Goal: Information Seeking & Learning: Learn about a topic

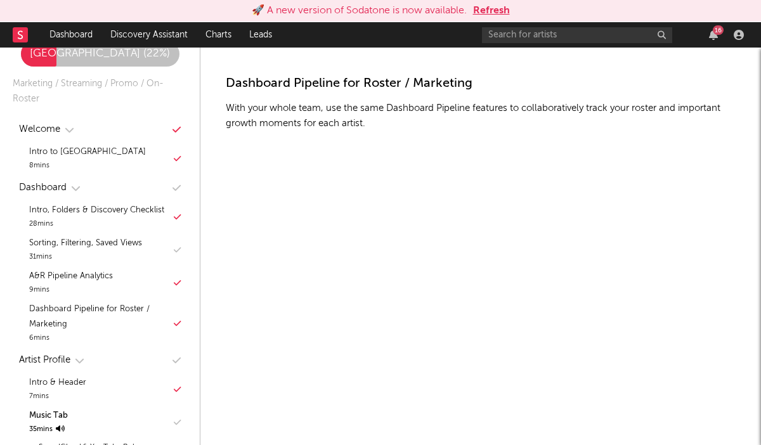
scroll to position [72, 0]
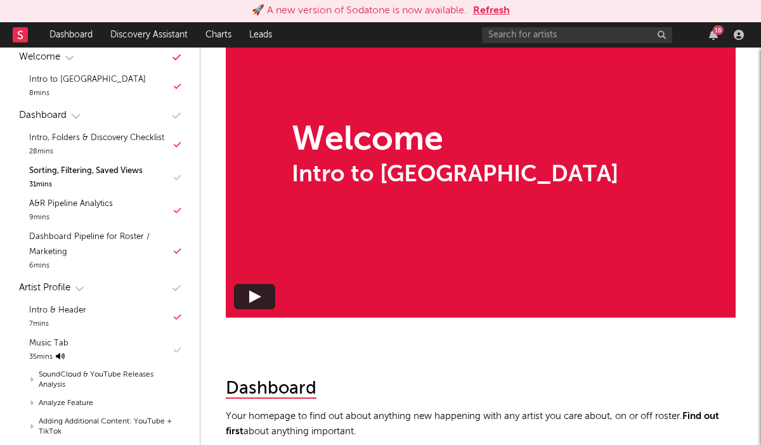
scroll to position [257, 0]
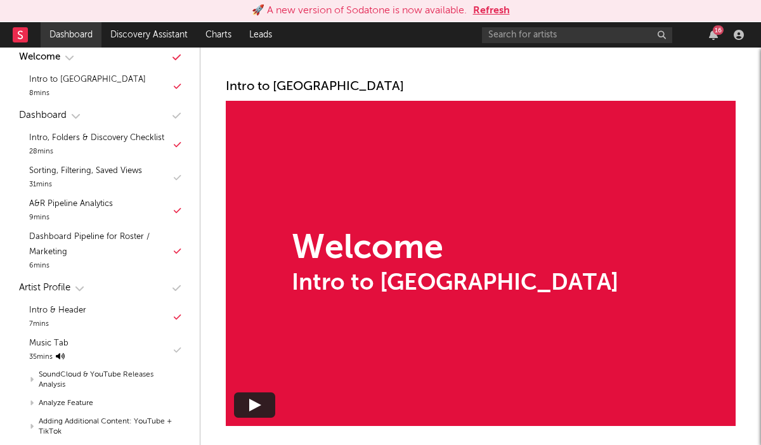
click at [70, 37] on link "Dashboard" at bounding box center [71, 34] width 61 height 25
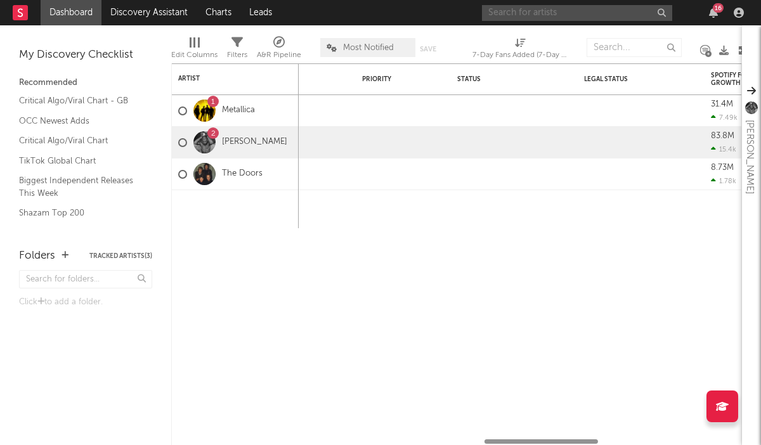
click at [585, 9] on input "text" at bounding box center [577, 13] width 190 height 16
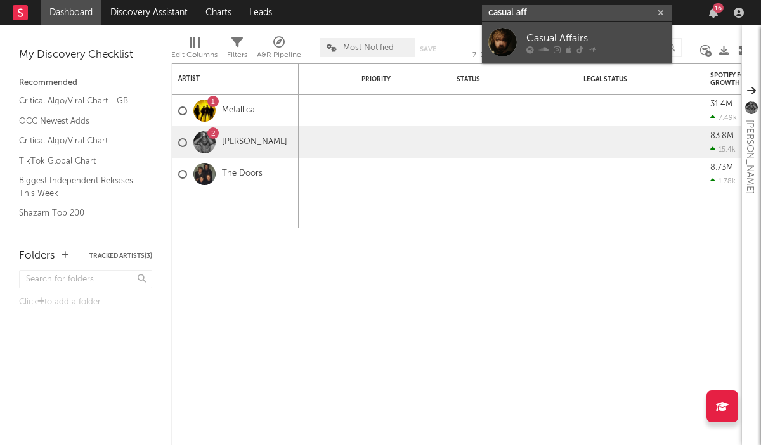
type input "casual aff"
click at [581, 39] on div "Casual Affairs" at bounding box center [596, 37] width 140 height 15
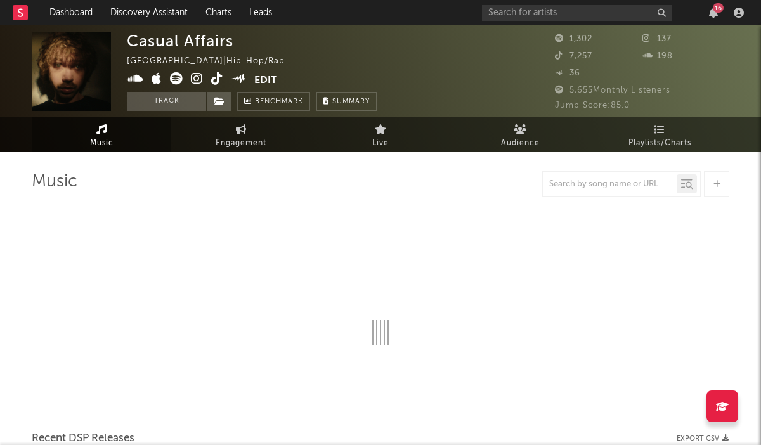
select select "1w"
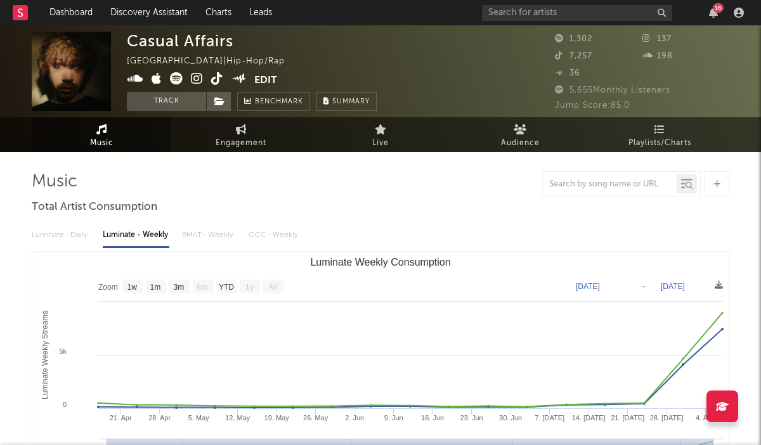
click at [178, 81] on icon at bounding box center [176, 78] width 13 height 13
click at [518, 16] on input "text" at bounding box center [577, 13] width 190 height 16
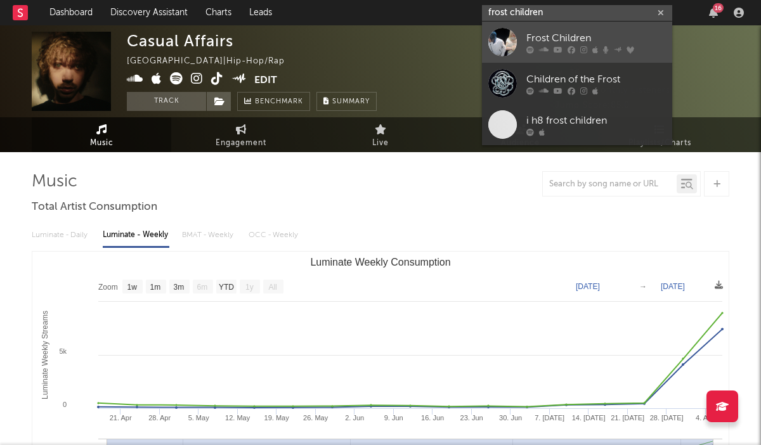
type input "frost children"
click at [530, 37] on div "Frost Children" at bounding box center [596, 37] width 140 height 15
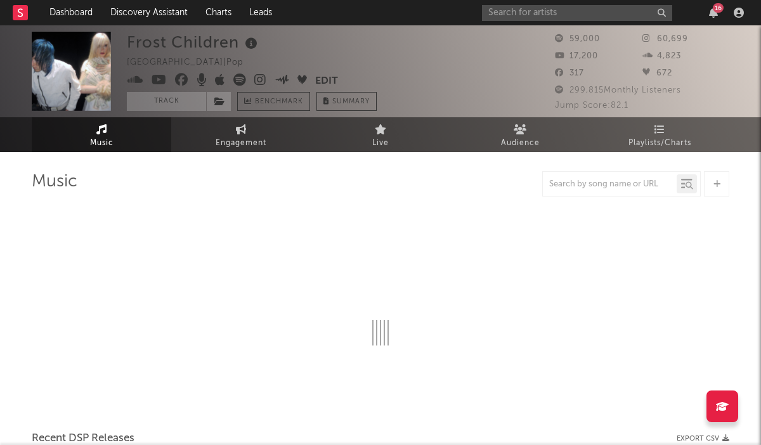
select select "6m"
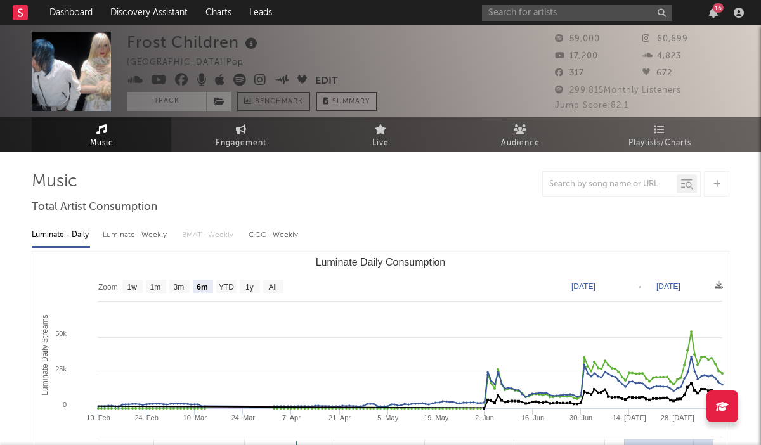
click at [358, 100] on span "Summary" at bounding box center [350, 101] width 37 height 7
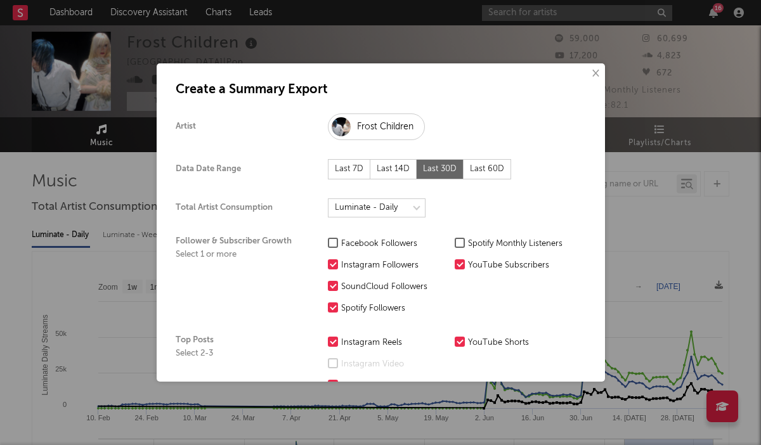
click at [596, 71] on button "×" at bounding box center [595, 74] width 14 height 14
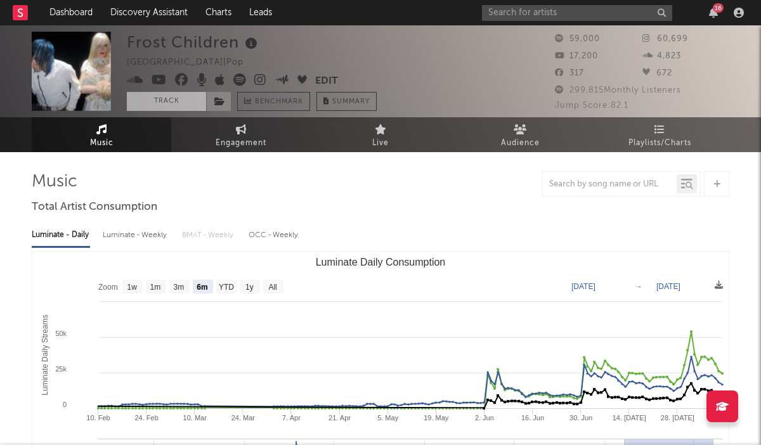
click at [171, 98] on button "Track" at bounding box center [166, 101] width 79 height 19
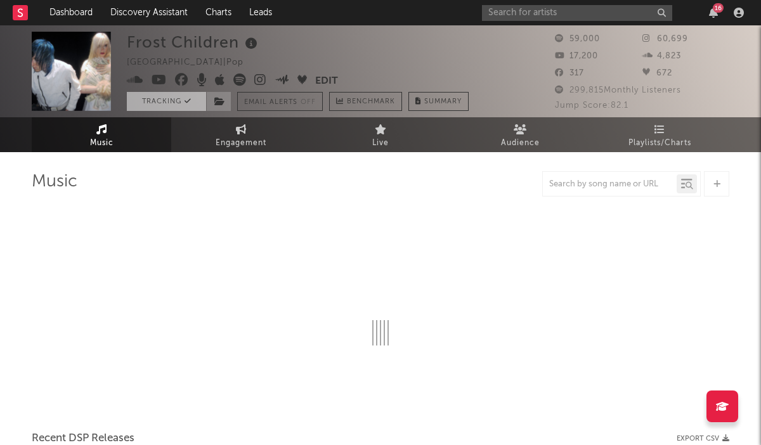
select select "6m"
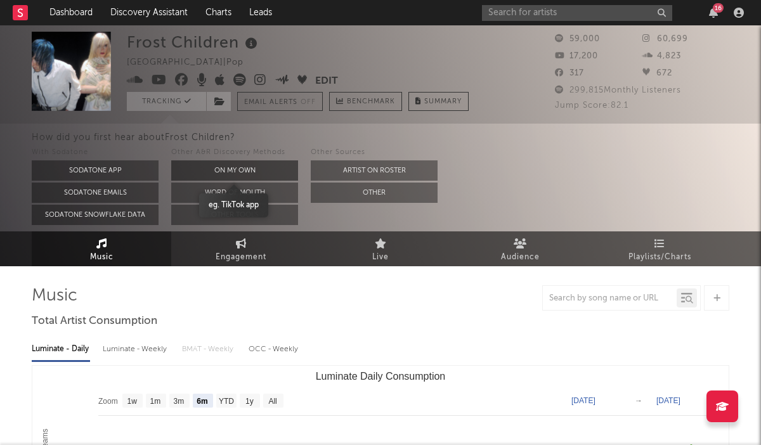
click at [238, 168] on button "On My Own" at bounding box center [234, 170] width 127 height 20
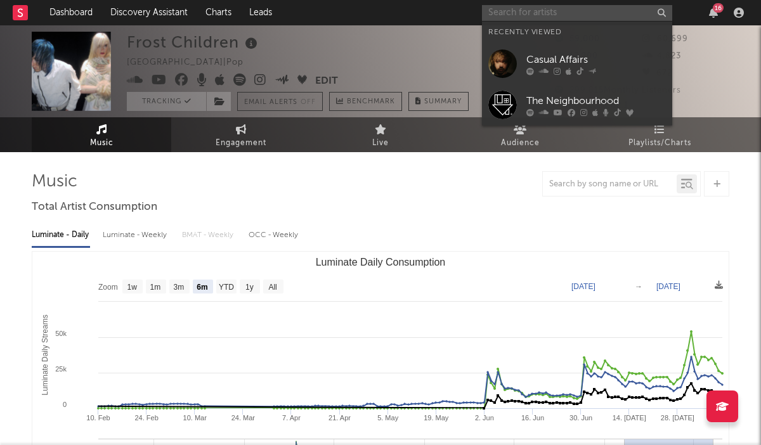
click at [556, 17] on input "text" at bounding box center [577, 13] width 190 height 16
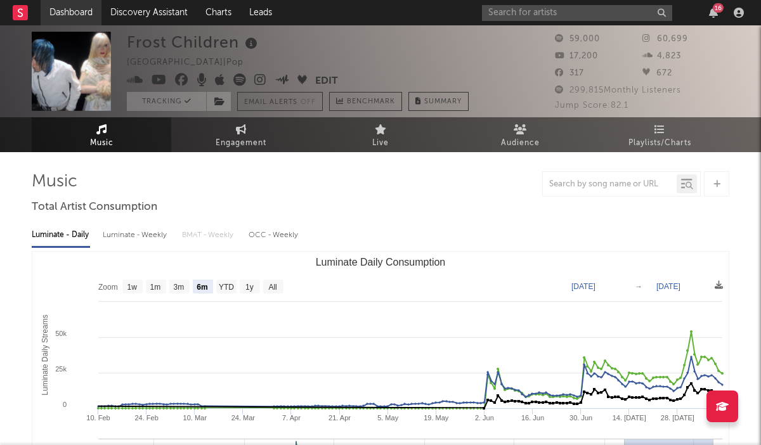
click at [78, 13] on link "Dashboard" at bounding box center [71, 12] width 61 height 25
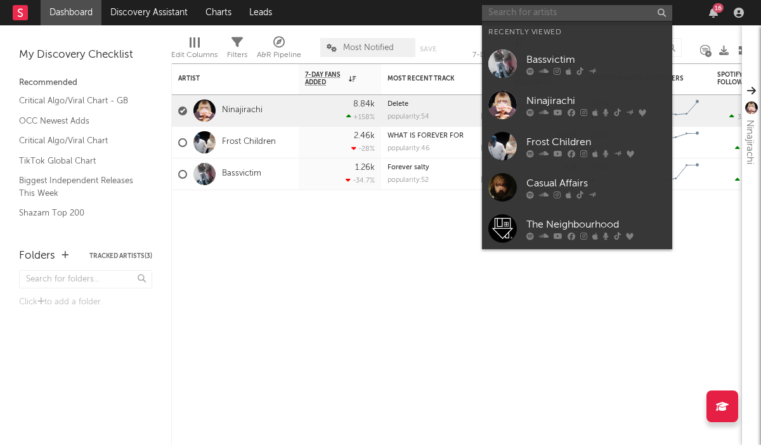
click at [587, 11] on input "text" at bounding box center [577, 13] width 190 height 16
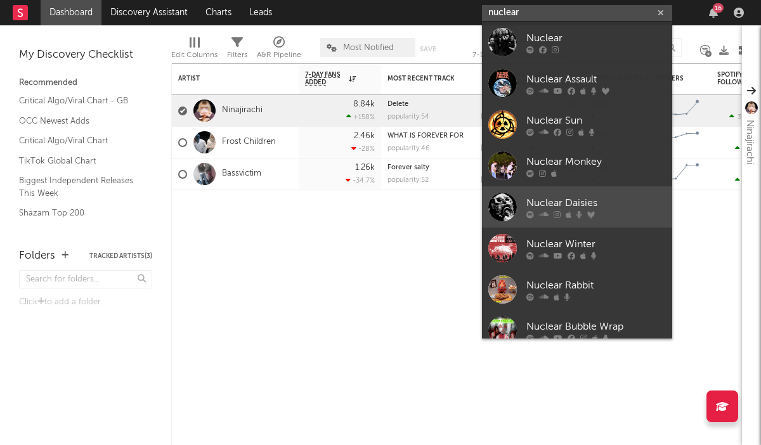
type input "nuclear"
click at [574, 206] on div "Nuclear Daisies" at bounding box center [596, 202] width 140 height 15
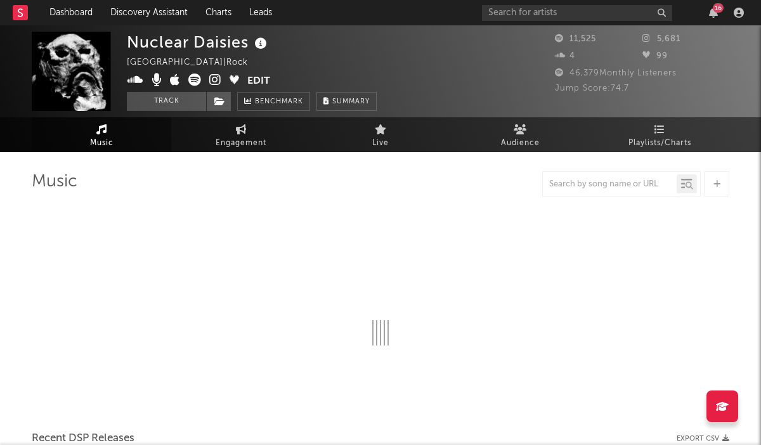
select select "6m"
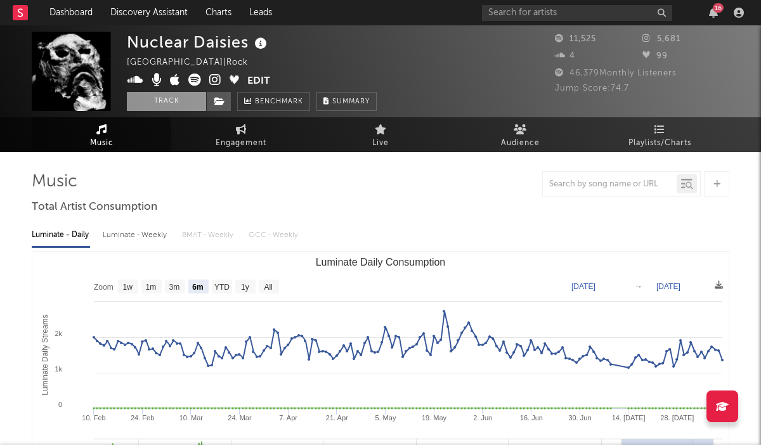
click at [173, 99] on button "Track" at bounding box center [166, 101] width 79 height 19
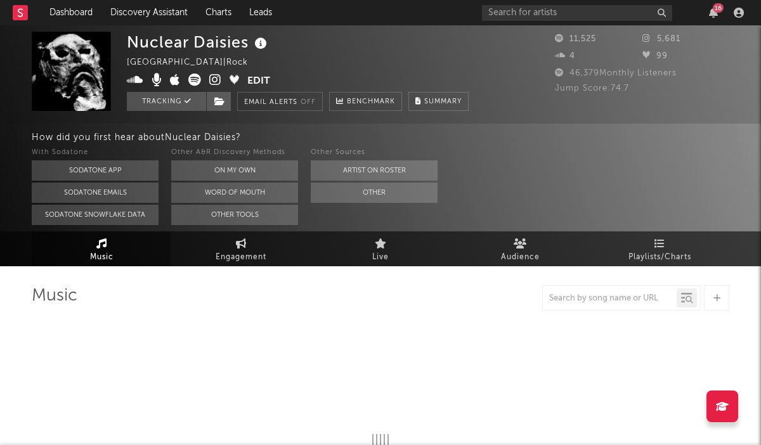
select select "6m"
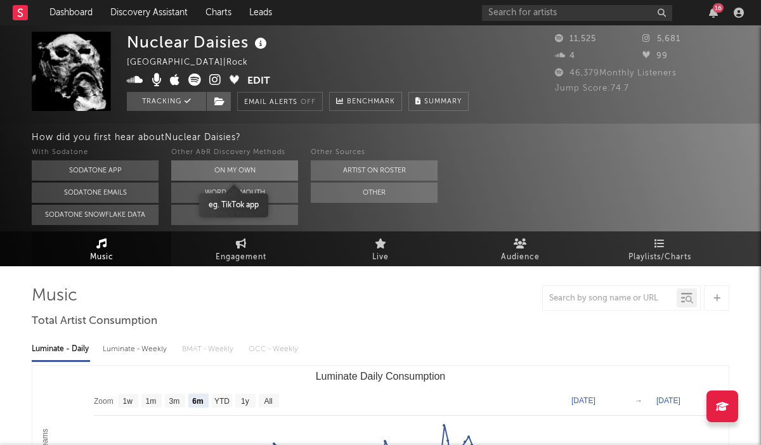
click at [246, 171] on button "On My Own" at bounding box center [234, 170] width 127 height 20
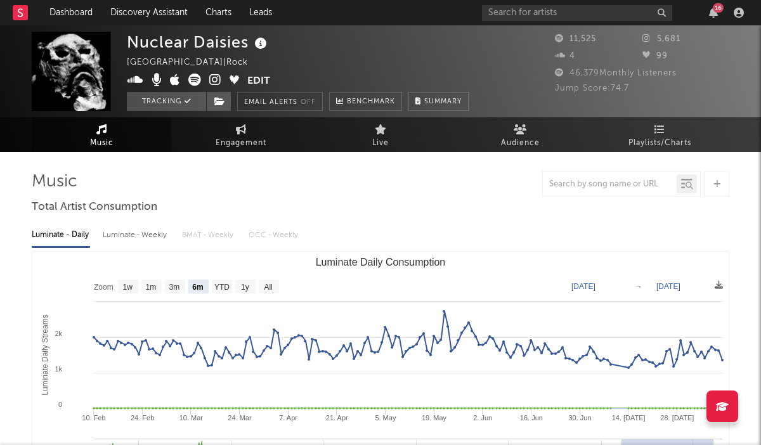
click at [171, 44] on div "Nuclear Daisies" at bounding box center [198, 42] width 143 height 21
click at [43, 82] on img at bounding box center [71, 71] width 79 height 79
click at [609, 16] on input "text" at bounding box center [577, 13] width 190 height 16
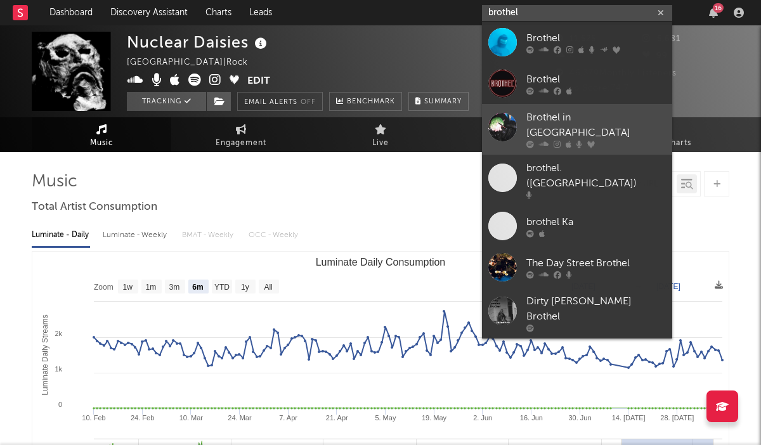
type input "brothel"
click at [578, 125] on div "Brothel in [GEOGRAPHIC_DATA]" at bounding box center [596, 125] width 140 height 30
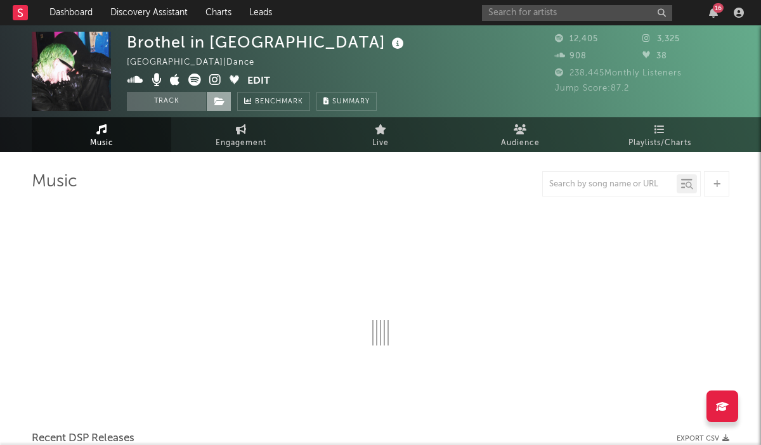
select select "6m"
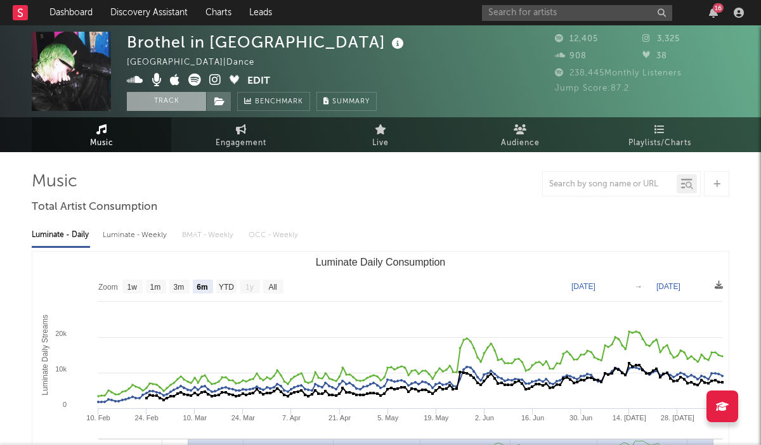
click at [186, 101] on button "Track" at bounding box center [166, 101] width 79 height 19
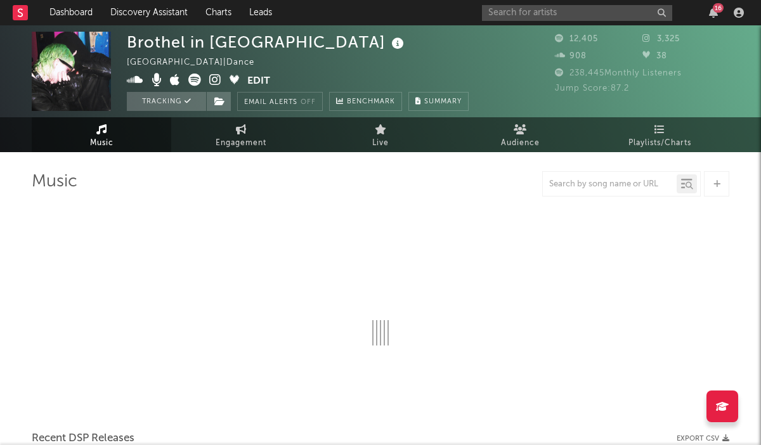
select select "6m"
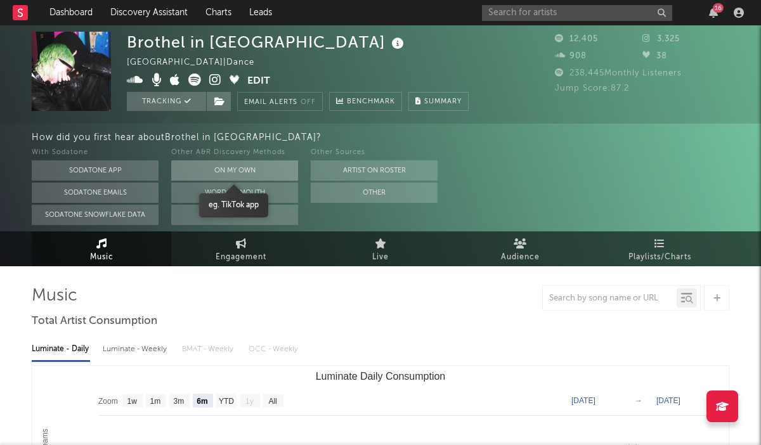
click at [275, 169] on button "On My Own" at bounding box center [234, 170] width 127 height 20
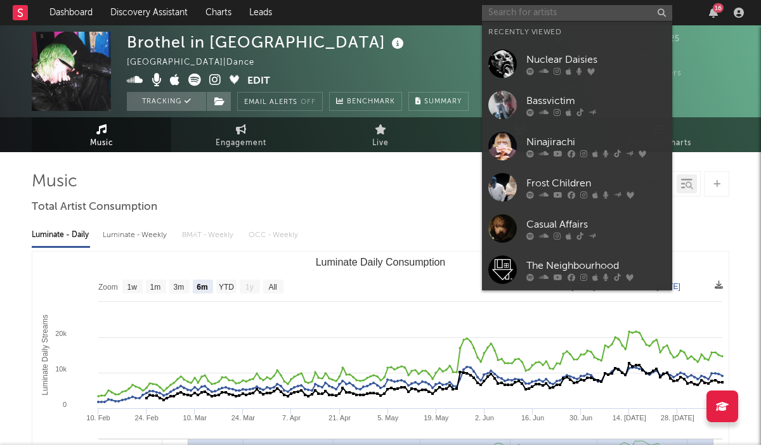
click at [495, 10] on input "text" at bounding box center [577, 13] width 190 height 16
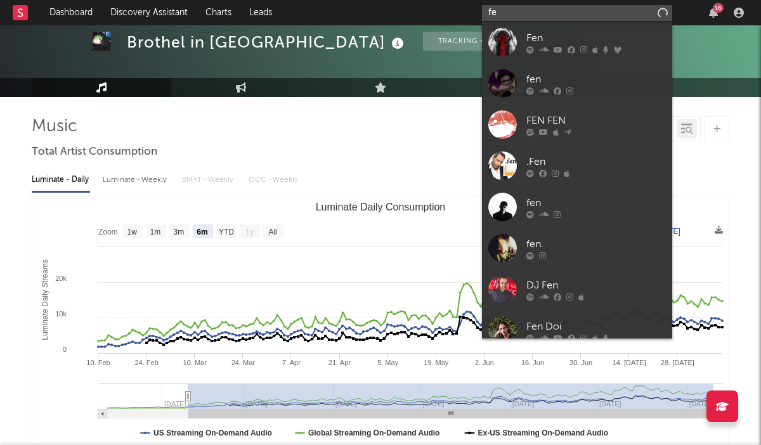
type input "f"
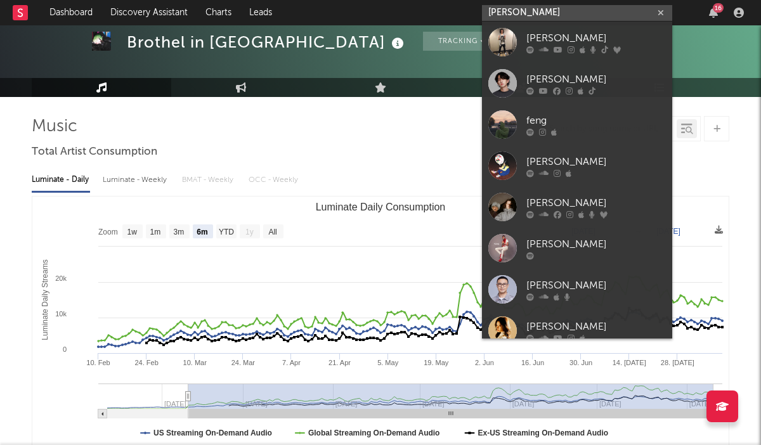
type input "Feng"
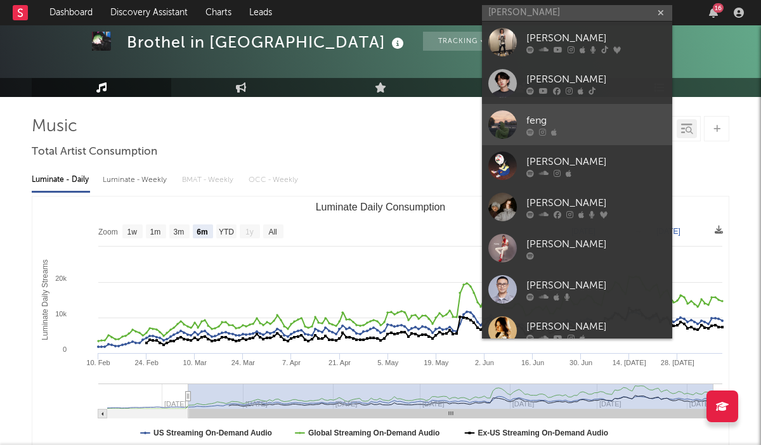
click at [542, 120] on div "feng" at bounding box center [596, 120] width 140 height 15
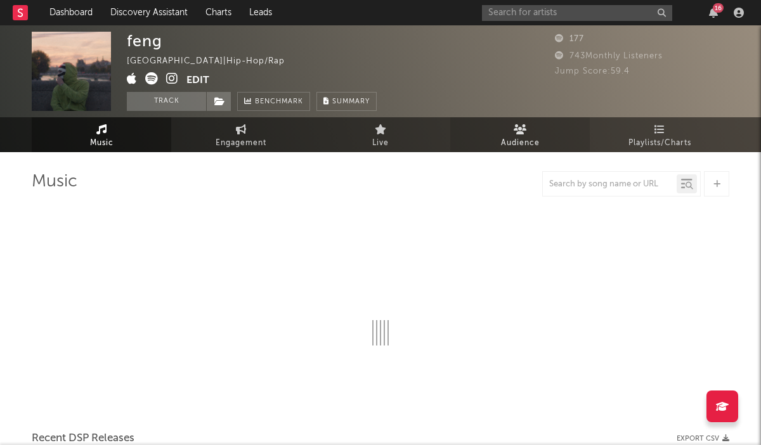
select select "6m"
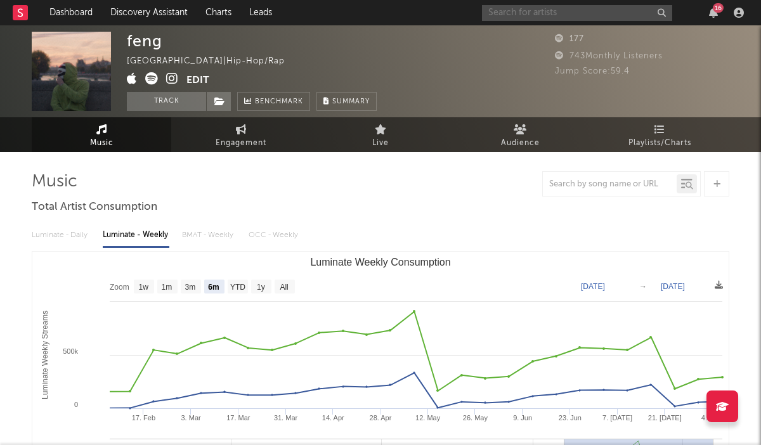
click at [572, 12] on input "text" at bounding box center [577, 13] width 190 height 16
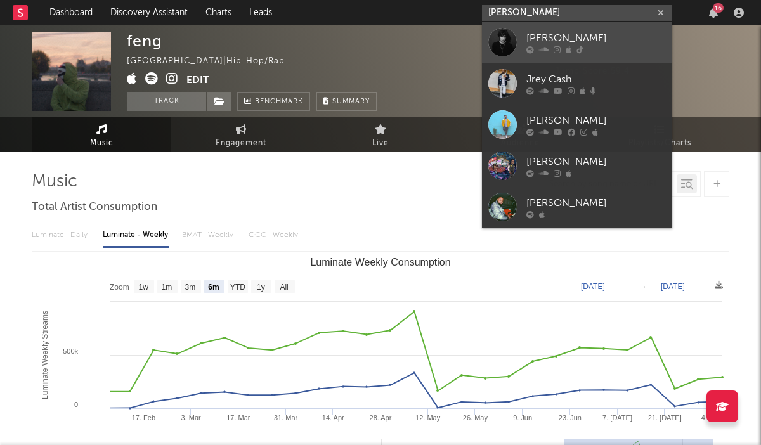
type input "joey cash"
click at [577, 39] on div "[PERSON_NAME]" at bounding box center [596, 37] width 140 height 15
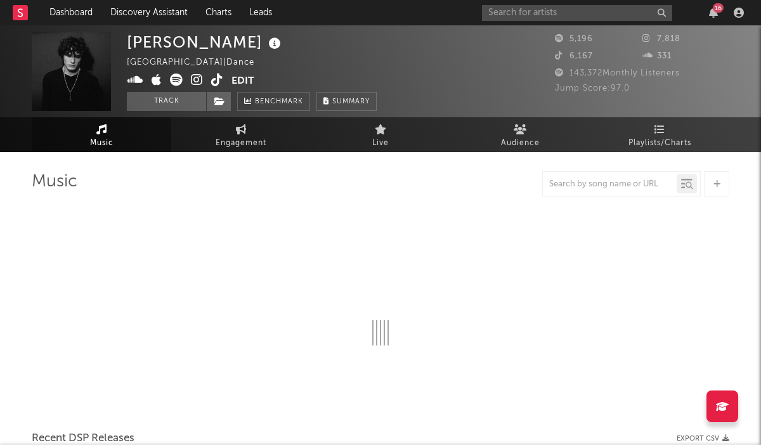
select select "6m"
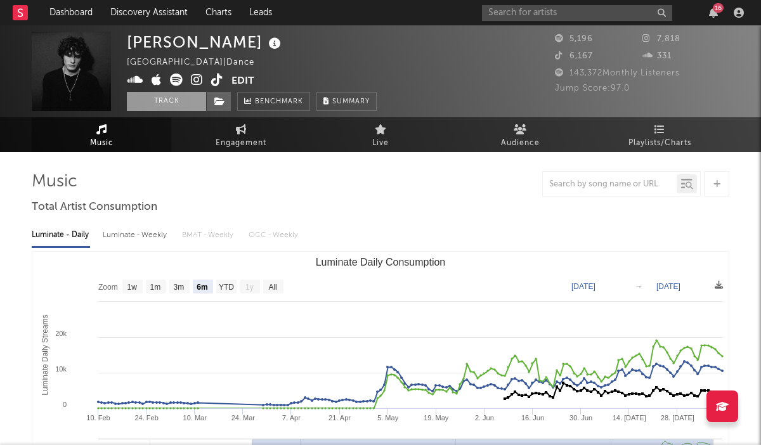
click at [193, 102] on button "Track" at bounding box center [166, 101] width 79 height 19
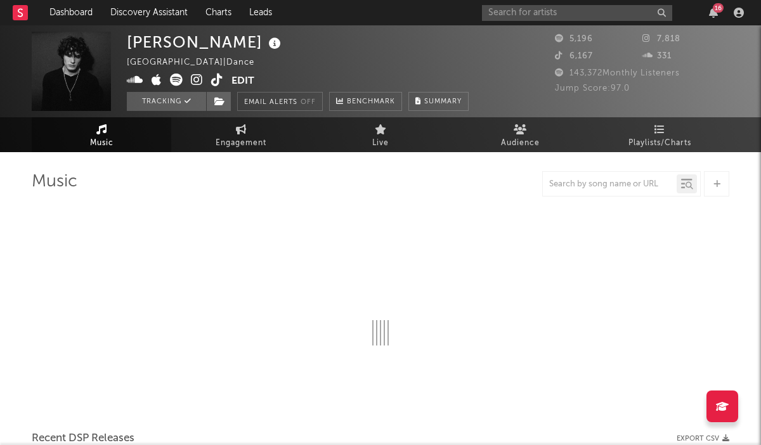
select select "6m"
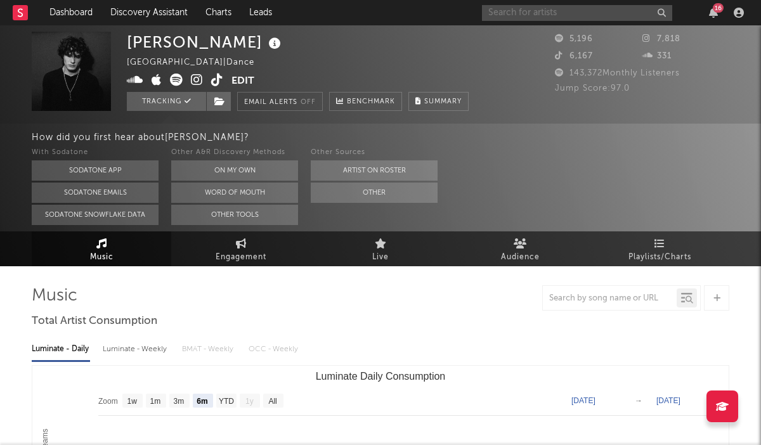
click at [575, 11] on input "text" at bounding box center [577, 13] width 190 height 16
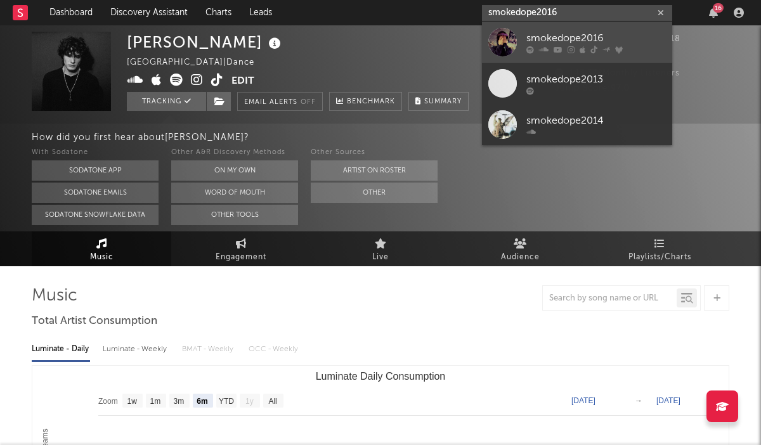
type input "smokedope2016"
click at [571, 41] on div "smokedope2016" at bounding box center [596, 37] width 140 height 15
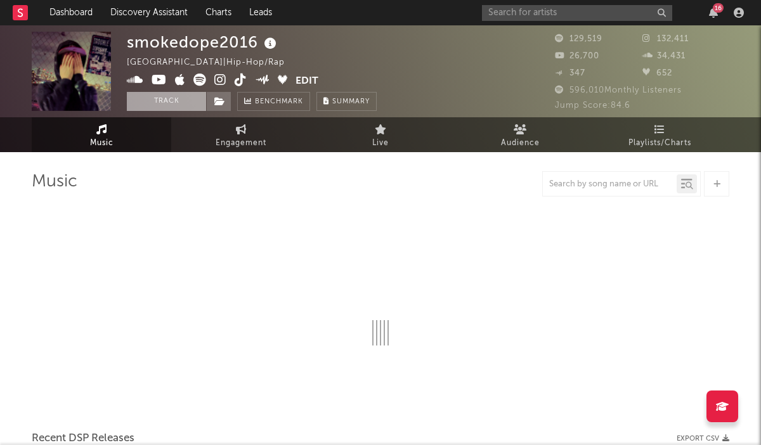
click at [186, 104] on button "Track" at bounding box center [166, 101] width 79 height 19
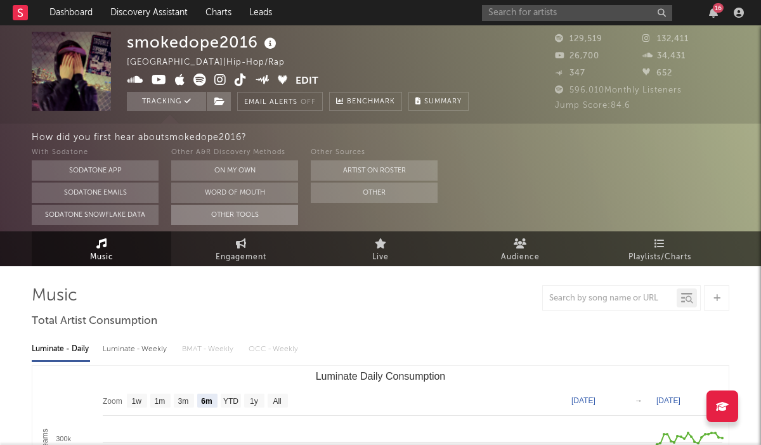
select select "6m"
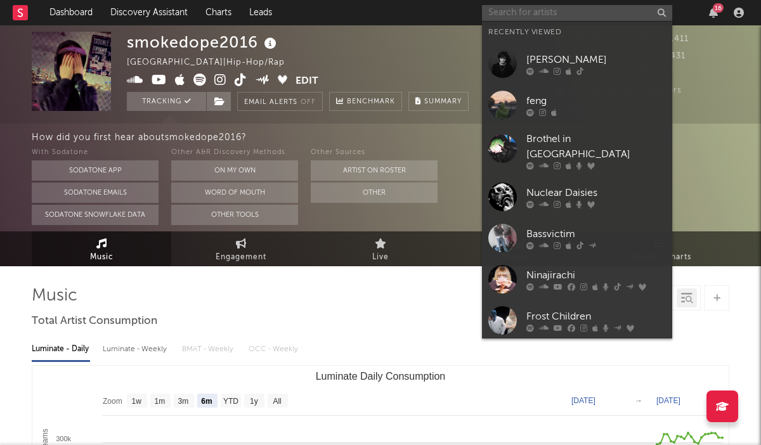
click at [575, 8] on input "text" at bounding box center [577, 13] width 190 height 16
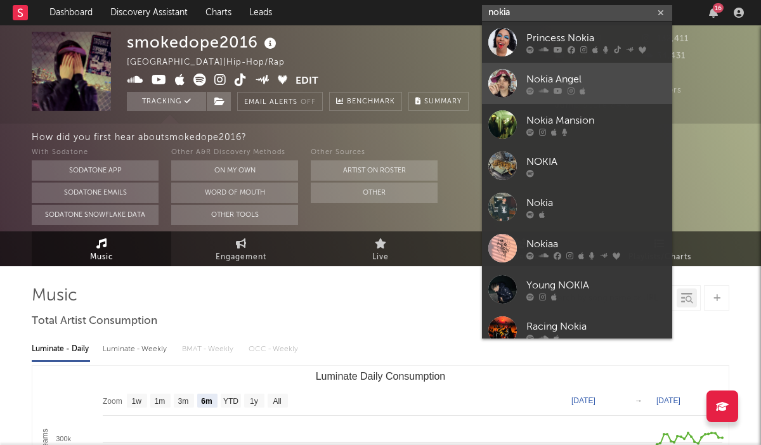
type input "nokia"
click at [574, 72] on div "Nokia Angel" at bounding box center [596, 79] width 140 height 15
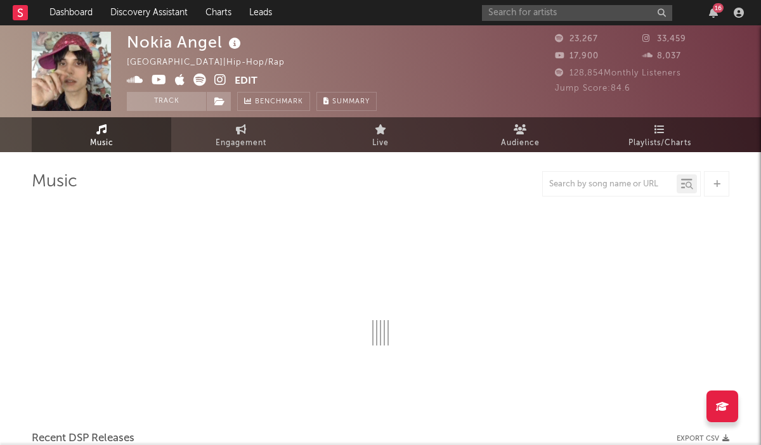
select select "1w"
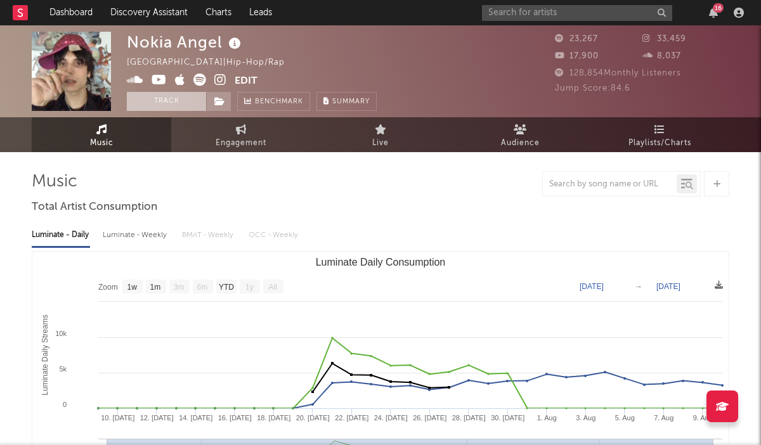
click at [179, 100] on button "Track" at bounding box center [166, 101] width 79 height 19
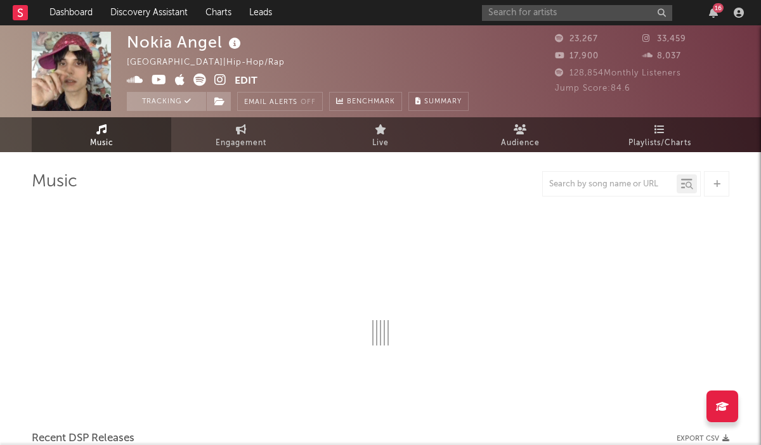
select select "1w"
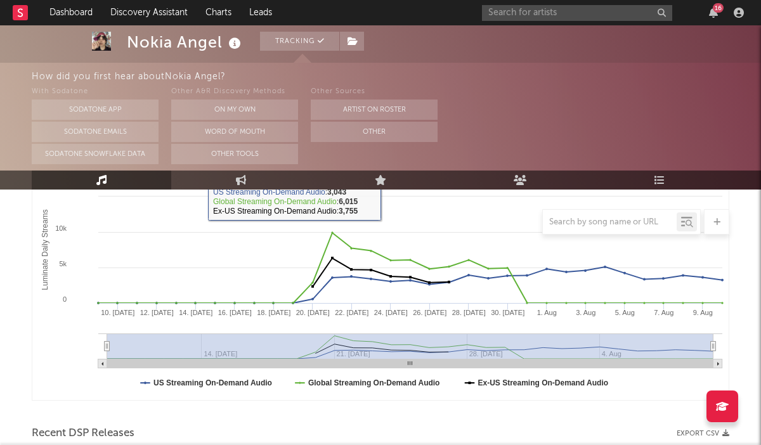
scroll to position [42, 0]
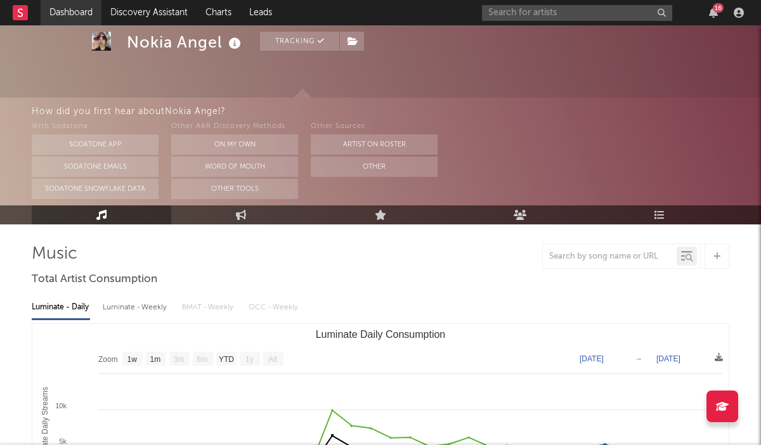
click at [57, 8] on link "Dashboard" at bounding box center [71, 12] width 61 height 25
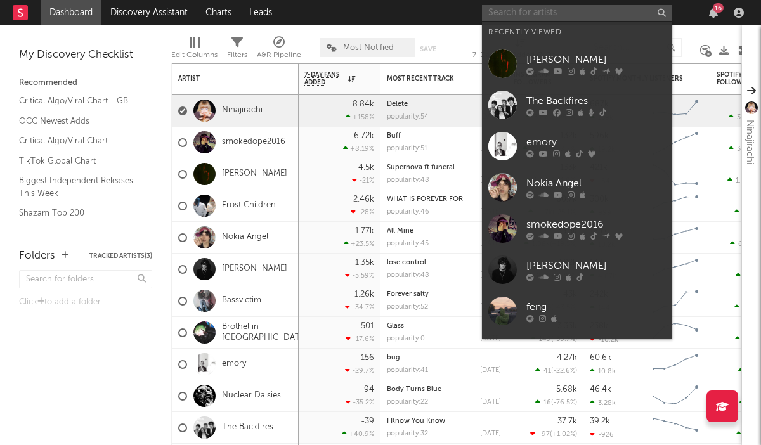
click at [560, 13] on input "text" at bounding box center [577, 13] width 190 height 16
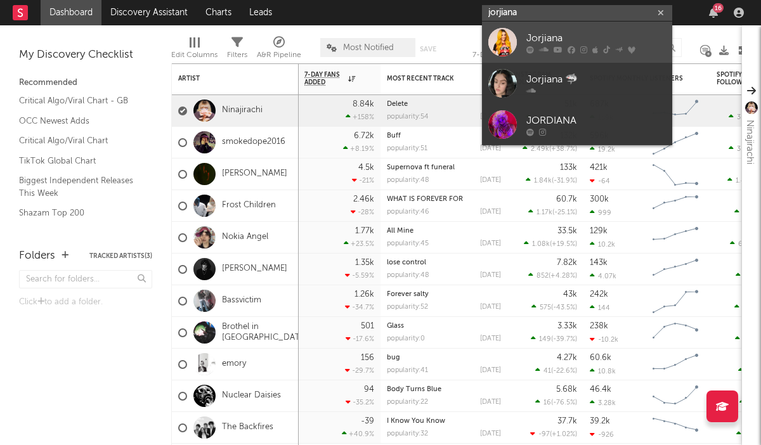
type input "jorjiana"
click at [552, 36] on div "Jorjiana" at bounding box center [596, 37] width 140 height 15
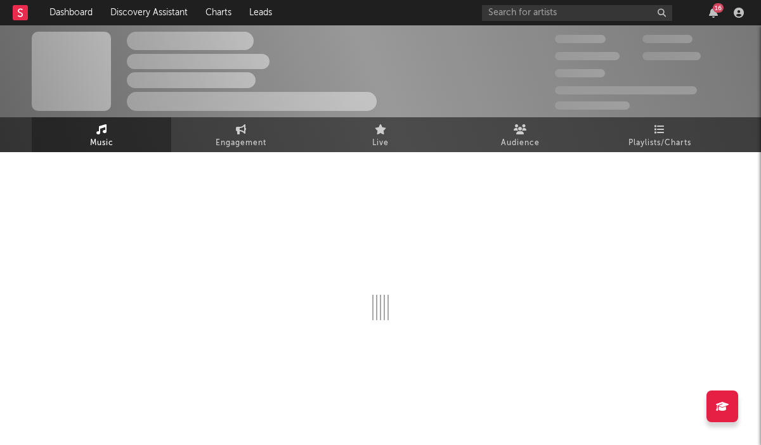
select select "6m"
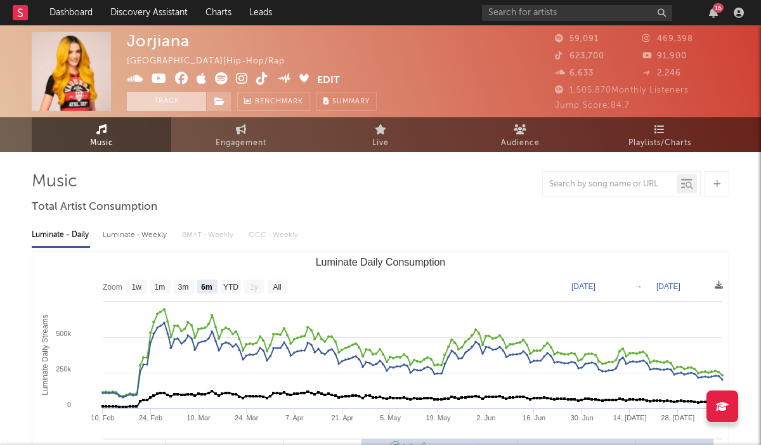
click at [181, 99] on button "Track" at bounding box center [166, 101] width 79 height 19
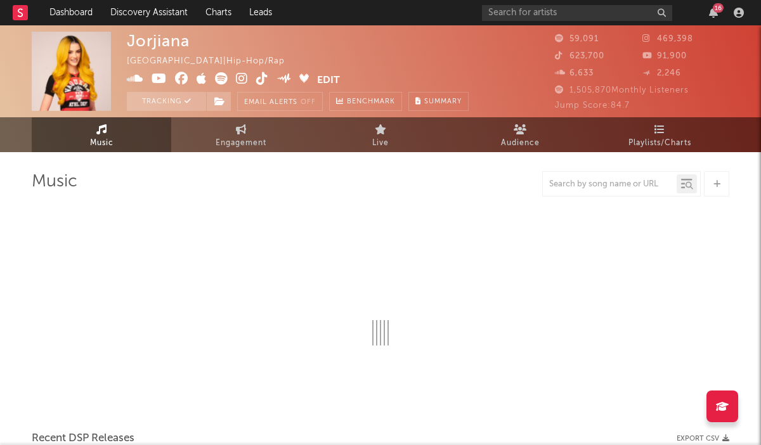
select select "6m"
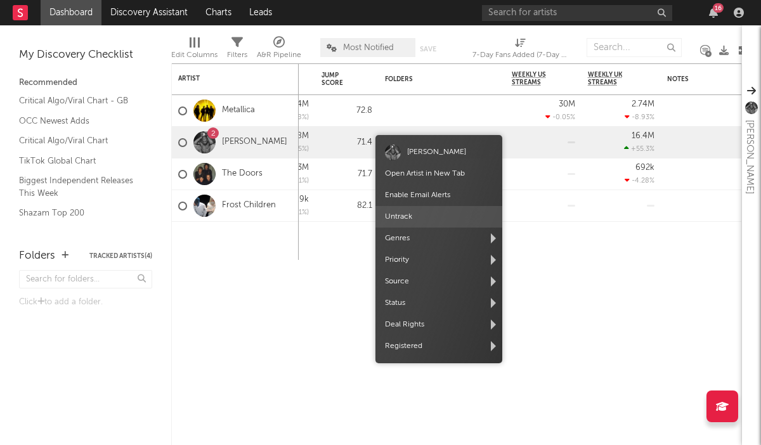
click at [476, 211] on span "Untrack" at bounding box center [438, 217] width 127 height 22
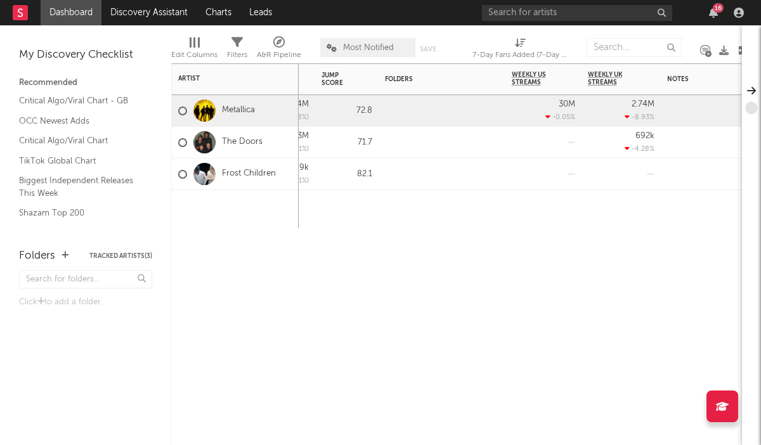
click at [422, 146] on div at bounding box center [442, 139] width 127 height 25
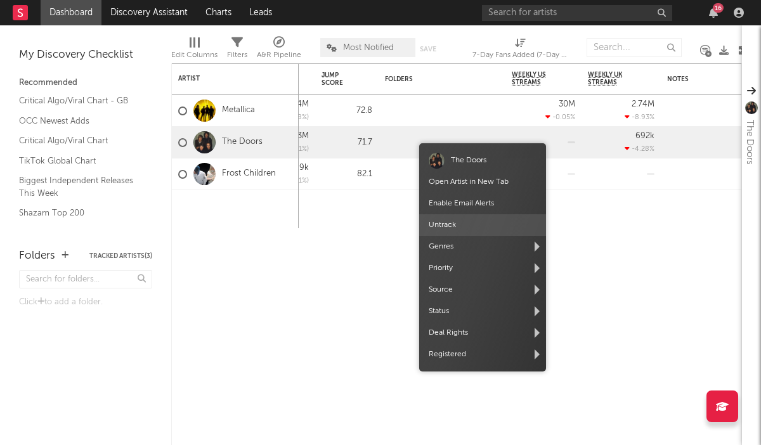
click at [473, 228] on span "Untrack" at bounding box center [482, 225] width 127 height 22
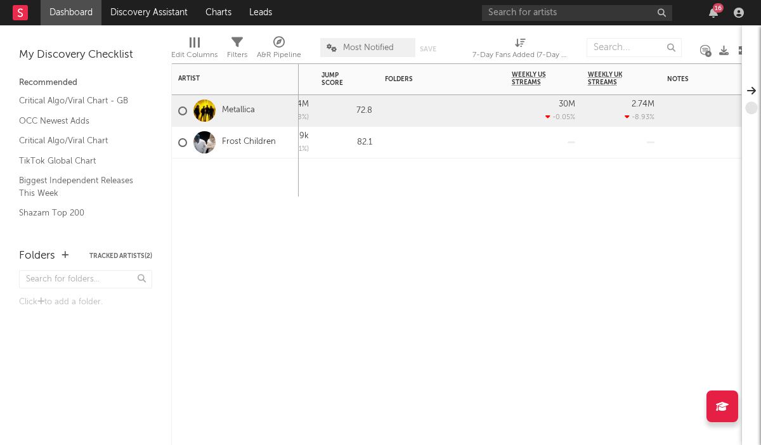
click at [450, 107] on div at bounding box center [442, 107] width 127 height 25
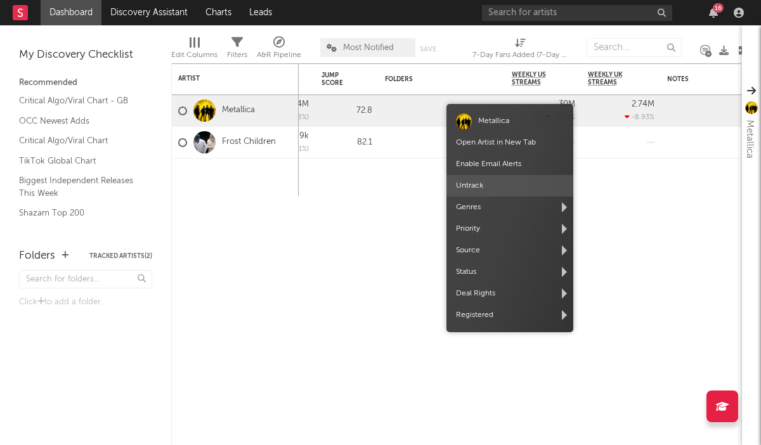
click at [528, 185] on span "Untrack" at bounding box center [509, 186] width 127 height 22
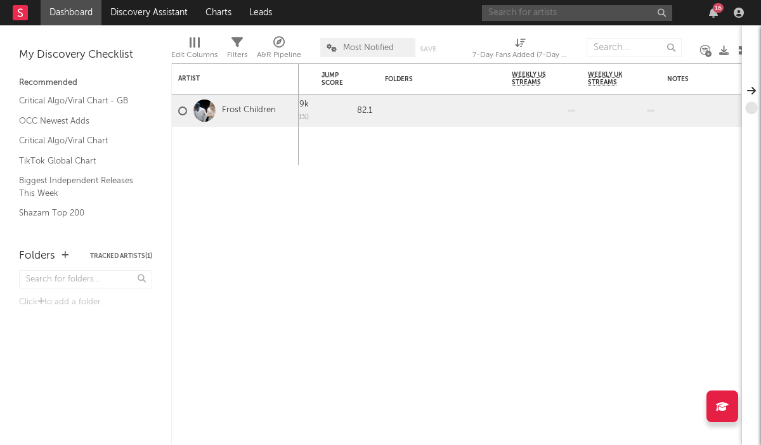
click at [585, 11] on input "text" at bounding box center [577, 13] width 190 height 16
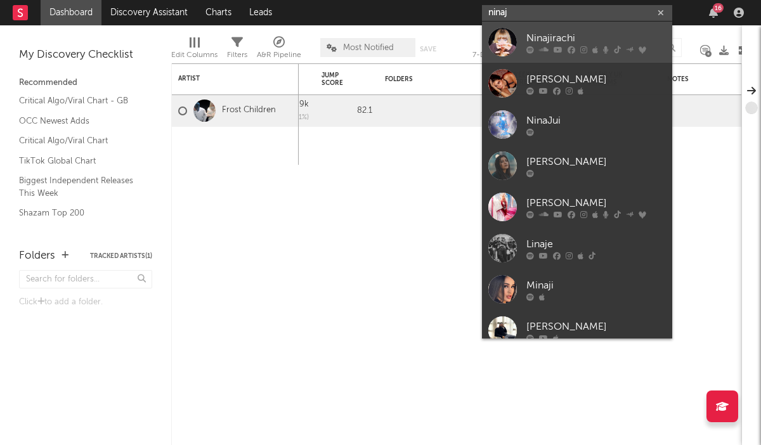
type input "ninaj"
click at [586, 40] on div "Ninajirachi" at bounding box center [596, 37] width 140 height 15
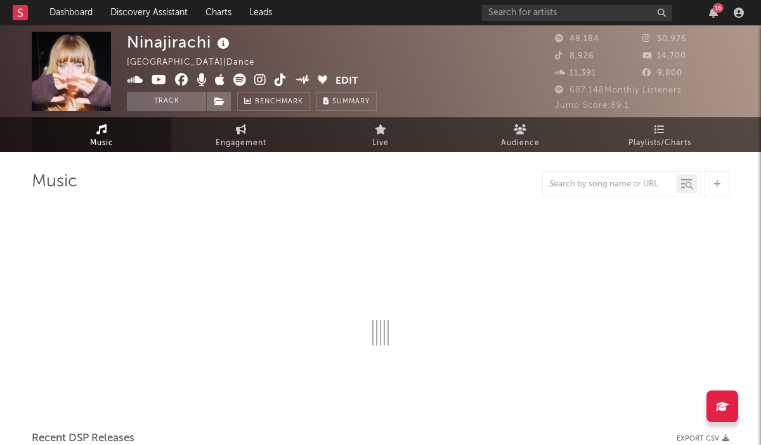
select select "6m"
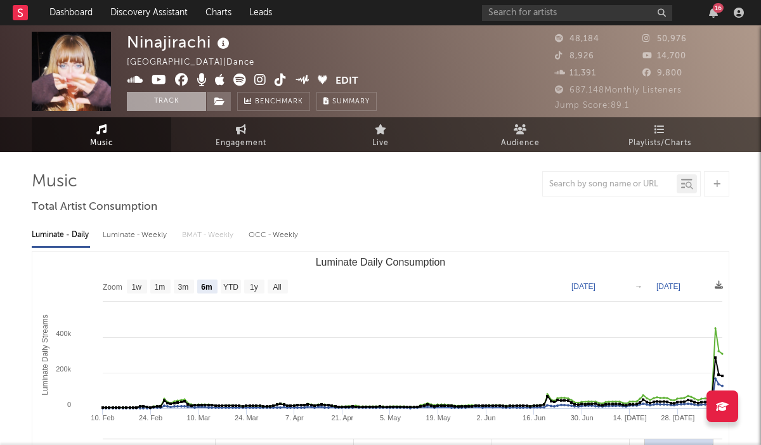
click at [156, 103] on button "Track" at bounding box center [166, 101] width 79 height 19
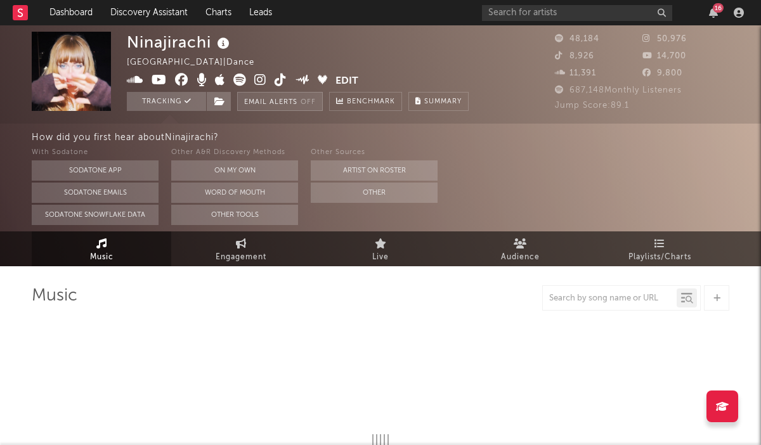
click at [313, 103] on em "Off" at bounding box center [308, 102] width 15 height 7
select select "6m"
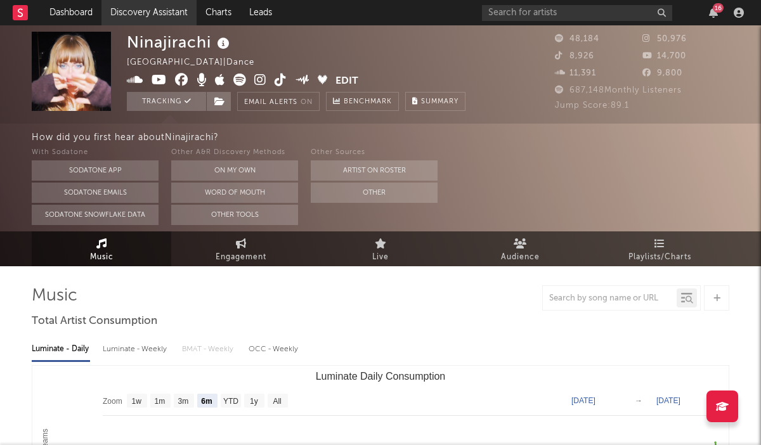
click at [149, 15] on link "Discovery Assistant" at bounding box center [148, 12] width 95 height 25
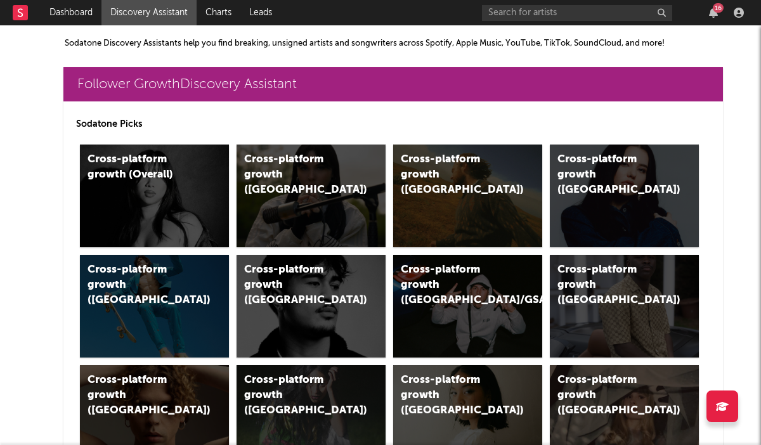
click at [20, 15] on rect at bounding box center [20, 12] width 15 height 15
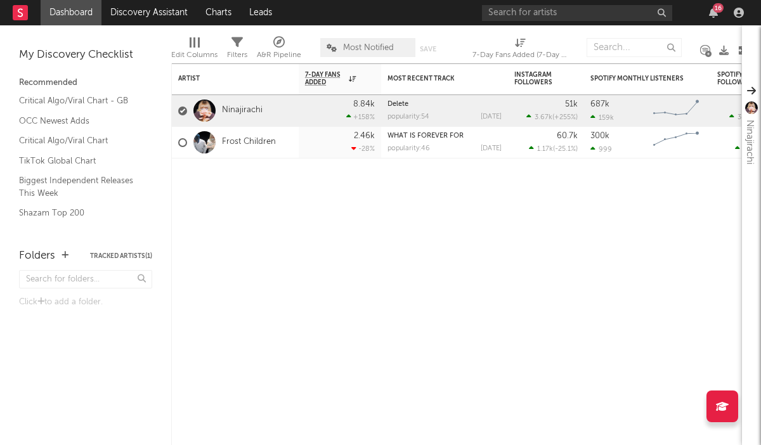
click at [32, 23] on div at bounding box center [27, 12] width 28 height 25
click at [743, 18] on div "16" at bounding box center [615, 12] width 266 height 25
click at [741, 15] on icon "button" at bounding box center [739, 13] width 10 height 10
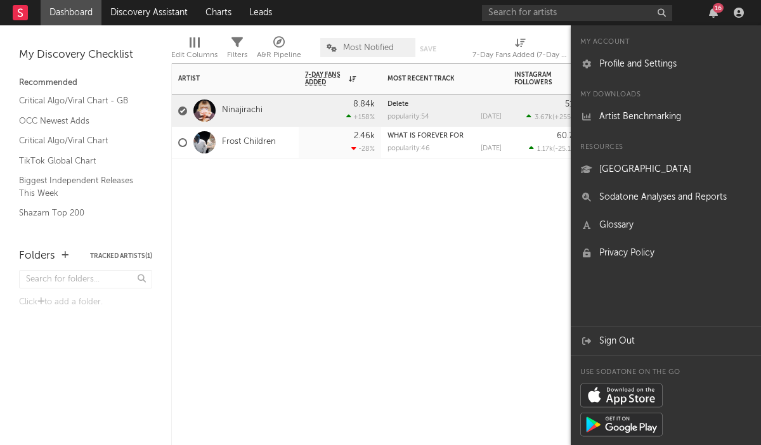
click at [430, 240] on div "Artist Notifications 7-Day Fans Added WoW % Change Most Recent Track Popularity…" at bounding box center [456, 254] width 571 height 382
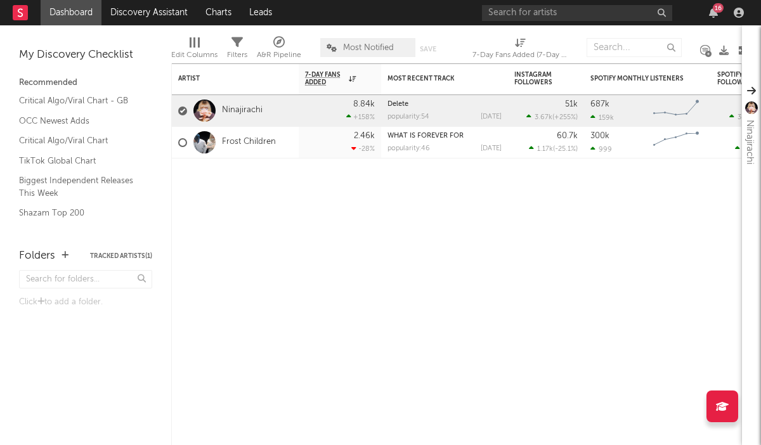
click at [278, 51] on div "A&R Pipeline" at bounding box center [279, 55] width 44 height 15
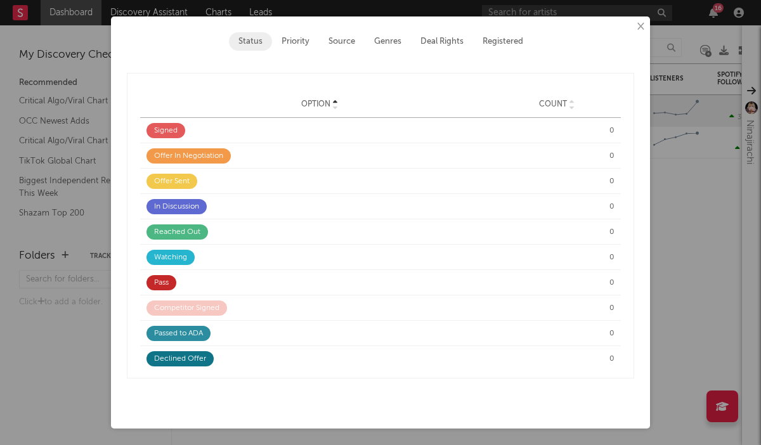
click at [389, 39] on button "Genres" at bounding box center [388, 41] width 46 height 18
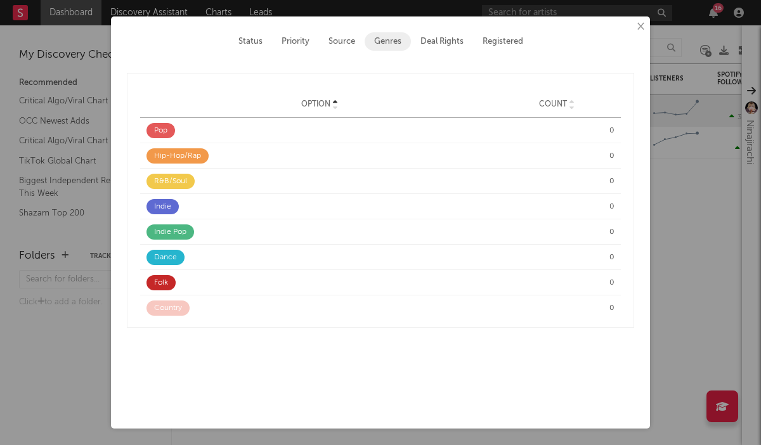
click at [322, 34] on button "Source" at bounding box center [342, 41] width 46 height 18
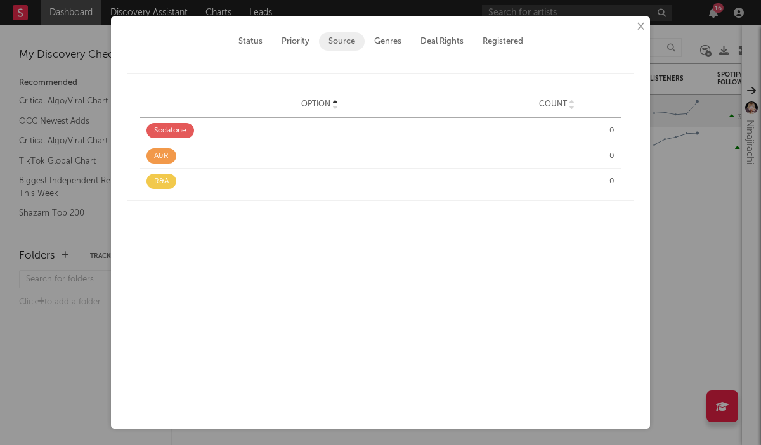
click at [290, 36] on button "Priority" at bounding box center [295, 41] width 47 height 18
click at [256, 38] on button "Status" at bounding box center [250, 41] width 43 height 18
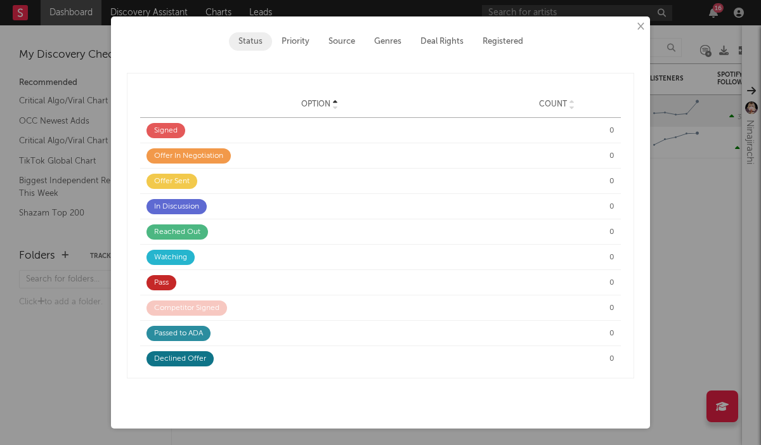
click at [181, 197] on div "Option In Discussion Count 0" at bounding box center [380, 206] width 481 height 25
click at [486, 34] on button "Registered" at bounding box center [503, 41] width 60 height 18
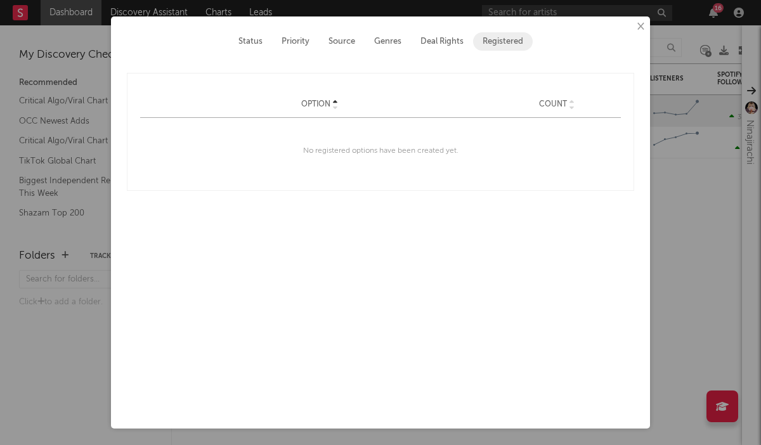
click at [242, 37] on button "Status" at bounding box center [250, 41] width 43 height 18
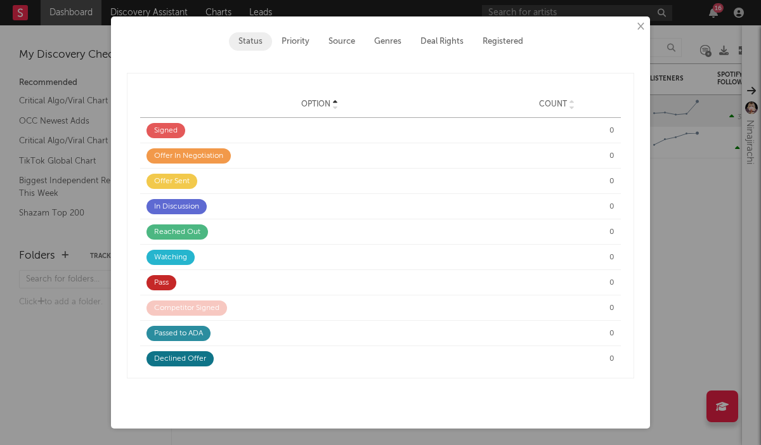
click at [641, 24] on button "×" at bounding box center [640, 27] width 14 height 14
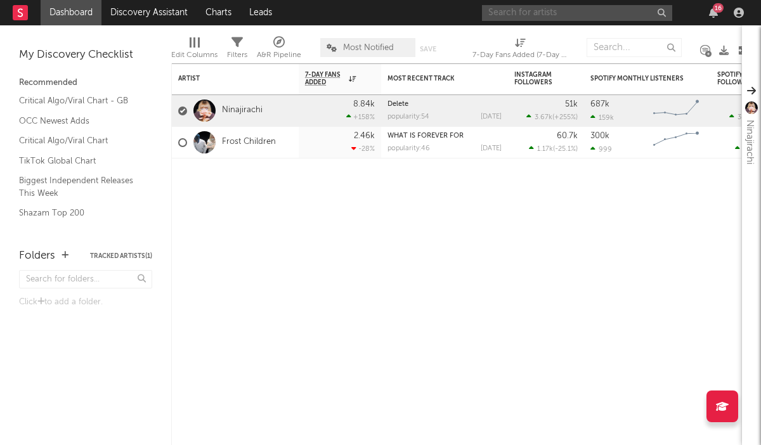
click at [538, 10] on input "text" at bounding box center [577, 13] width 190 height 16
click at [510, 15] on input "bass victim" at bounding box center [577, 13] width 190 height 16
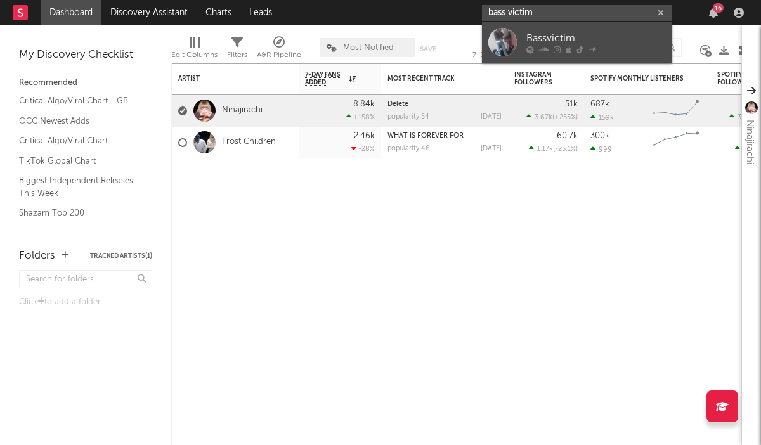
type input "bass victim"
click at [541, 37] on div "Bassvictim" at bounding box center [596, 37] width 140 height 15
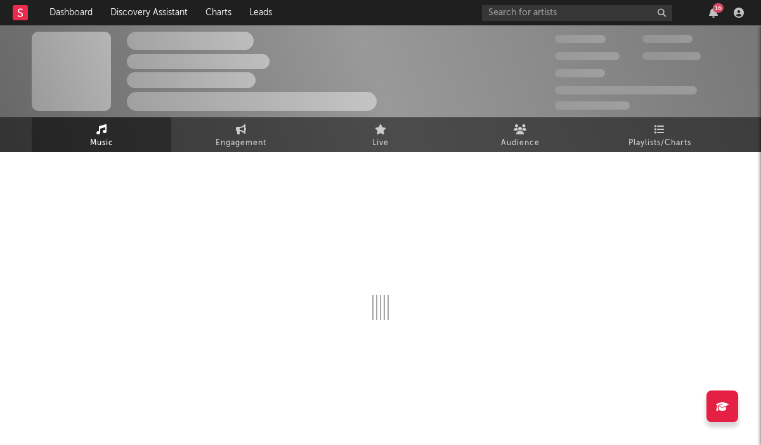
select select "6m"
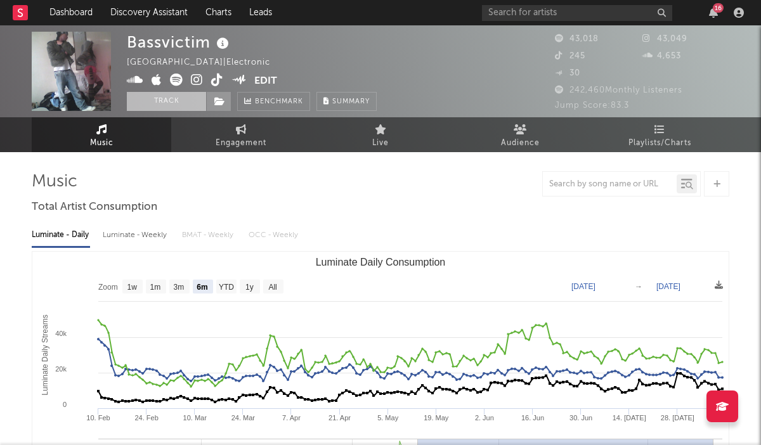
click at [159, 103] on button "Track" at bounding box center [166, 101] width 79 height 19
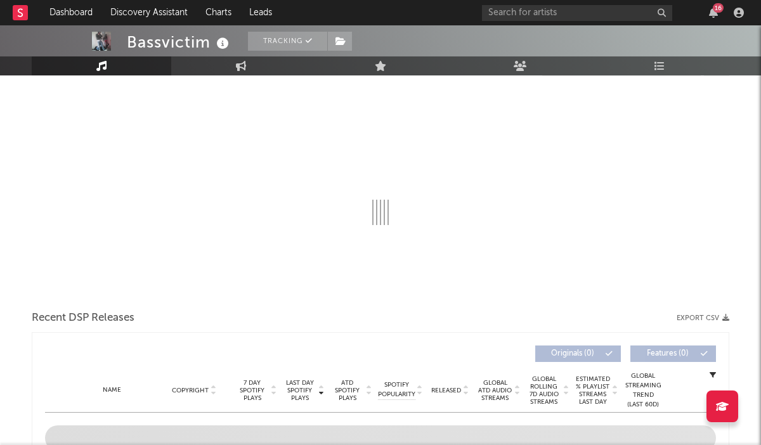
select select "6m"
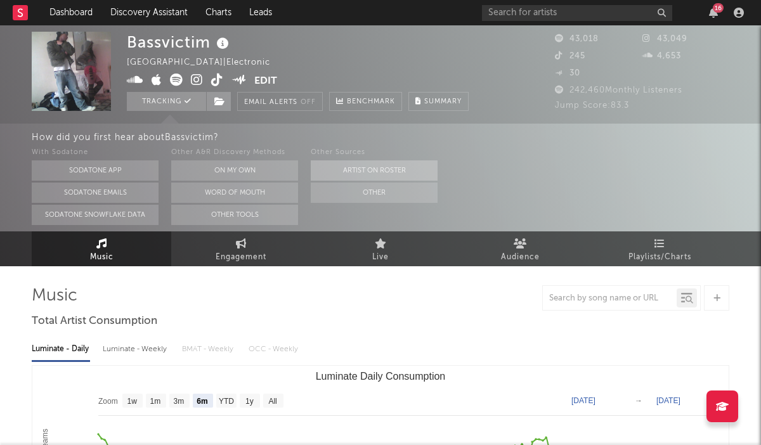
click at [382, 167] on button "Artist on Roster" at bounding box center [374, 170] width 127 height 20
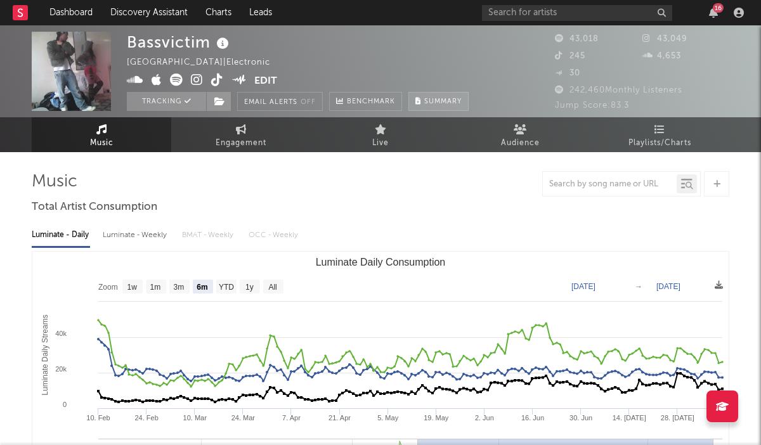
click at [445, 105] on span "Summary" at bounding box center [442, 101] width 37 height 7
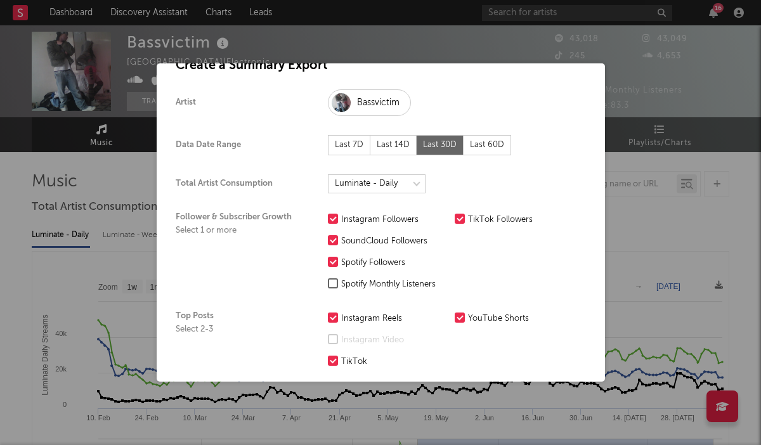
scroll to position [386, 0]
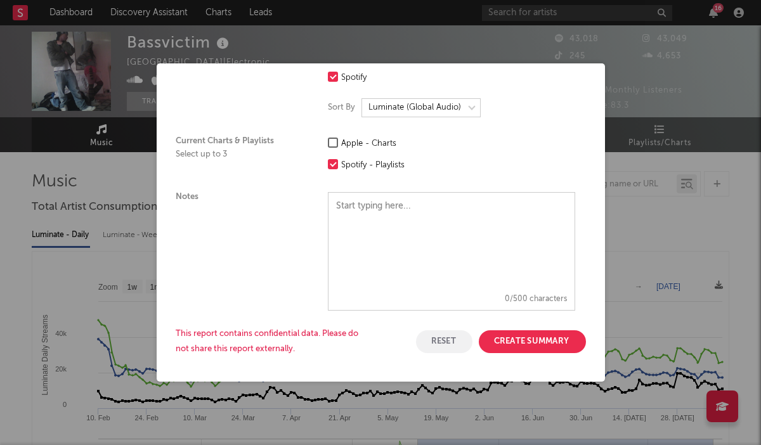
click at [677, 377] on div "× Create a Summary Export Artist Bassvictim Data Date Range Last 7D Last 14D La…" at bounding box center [380, 222] width 761 height 445
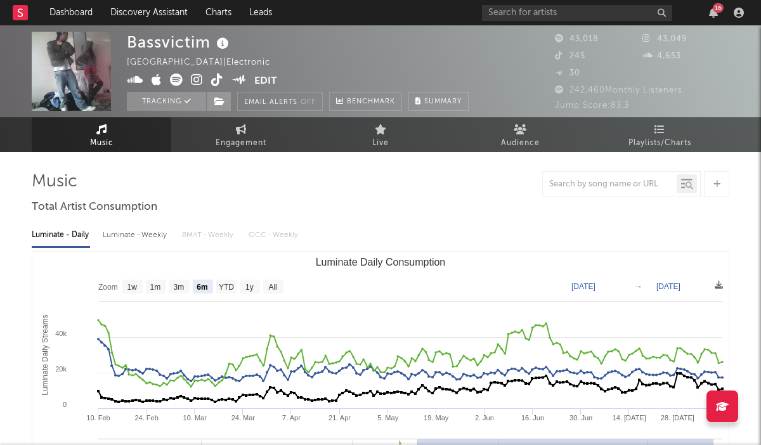
click at [517, 107] on div "Bassvictim [GEOGRAPHIC_DATA] | Electronic Edit Tracking Email Alerts Off Benchm…" at bounding box center [333, 71] width 412 height 79
click at [517, 130] on icon at bounding box center [520, 129] width 13 height 10
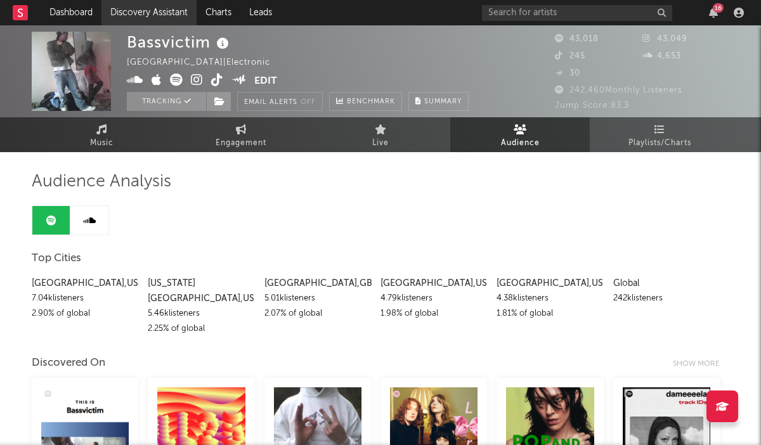
click at [122, 16] on link "Discovery Assistant" at bounding box center [148, 12] width 95 height 25
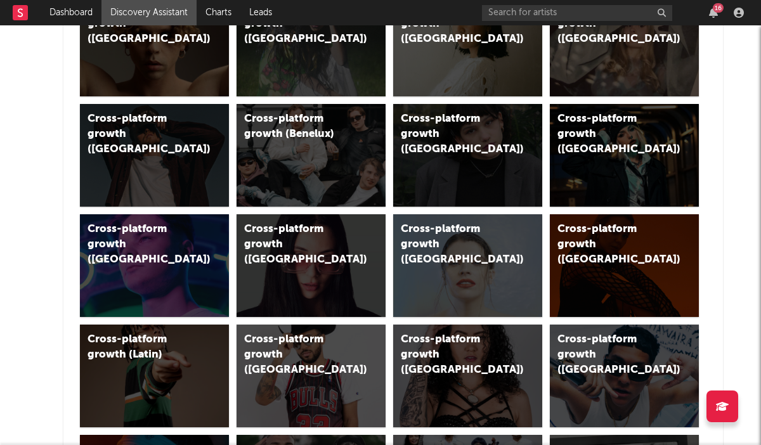
scroll to position [361, 0]
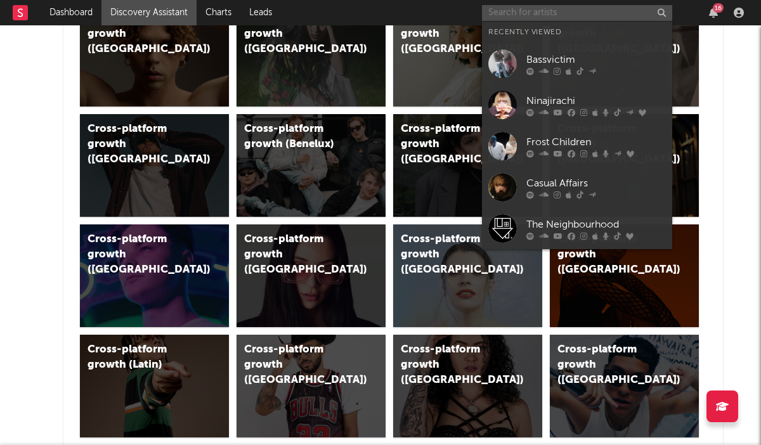
click at [500, 9] on input "text" at bounding box center [577, 13] width 190 height 16
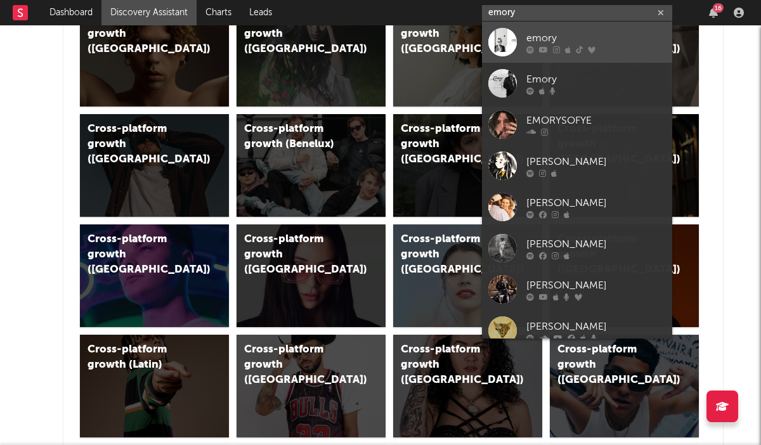
type input "emory"
click at [543, 38] on div "emory" at bounding box center [596, 37] width 140 height 15
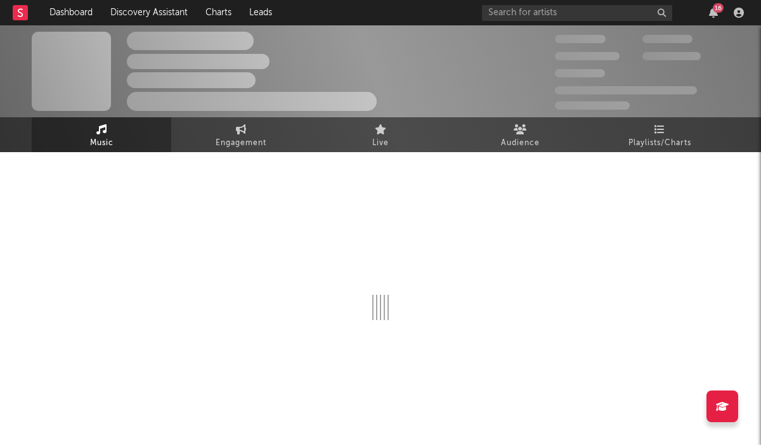
select select "6m"
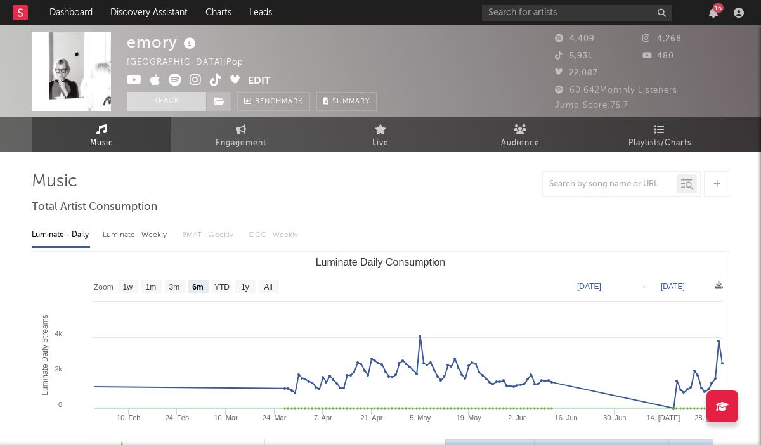
click at [161, 96] on button "Track" at bounding box center [166, 101] width 79 height 19
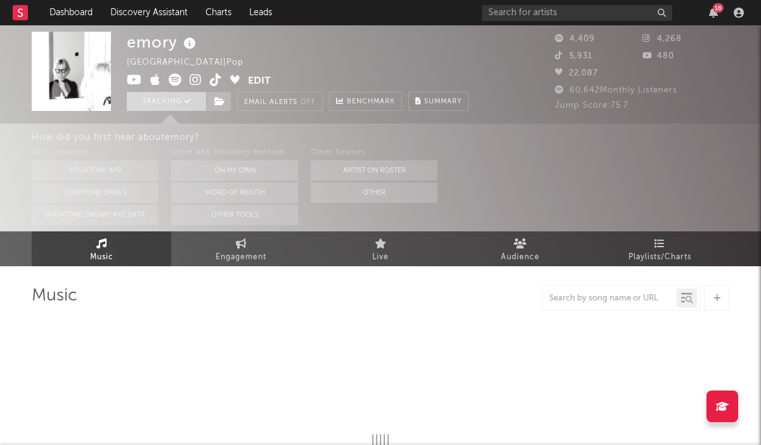
select select "6m"
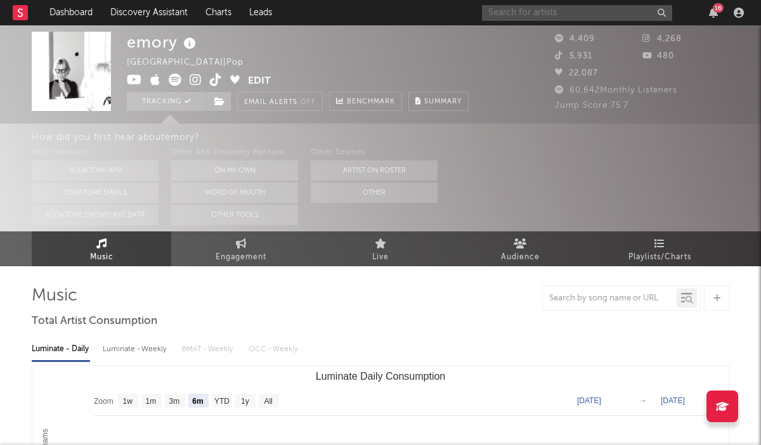
click at [521, 11] on input "text" at bounding box center [577, 13] width 190 height 16
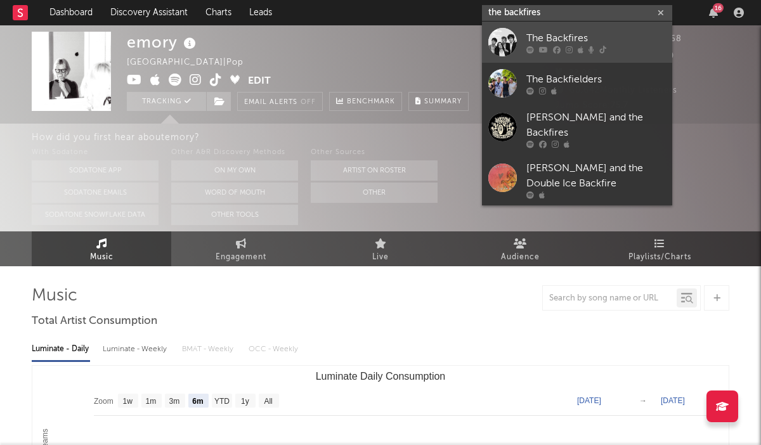
type input "the backfires"
click at [576, 35] on div "The Backfires" at bounding box center [596, 37] width 140 height 15
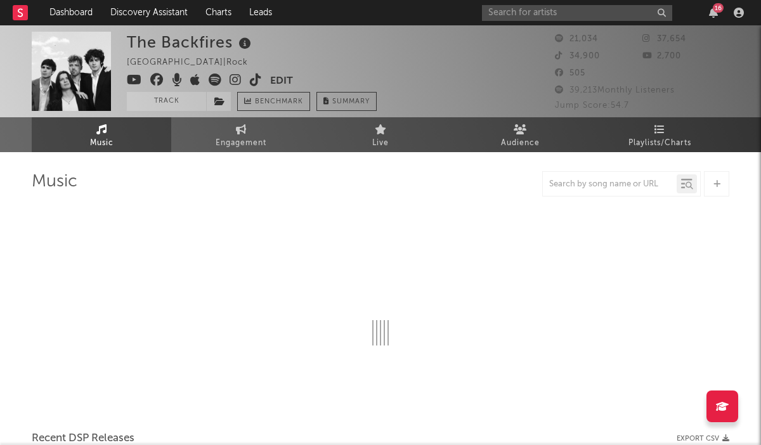
select select "6m"
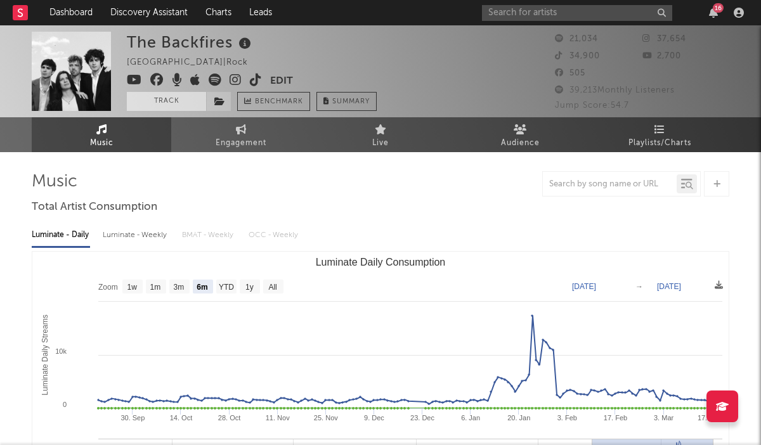
click at [165, 103] on button "Track" at bounding box center [166, 101] width 79 height 19
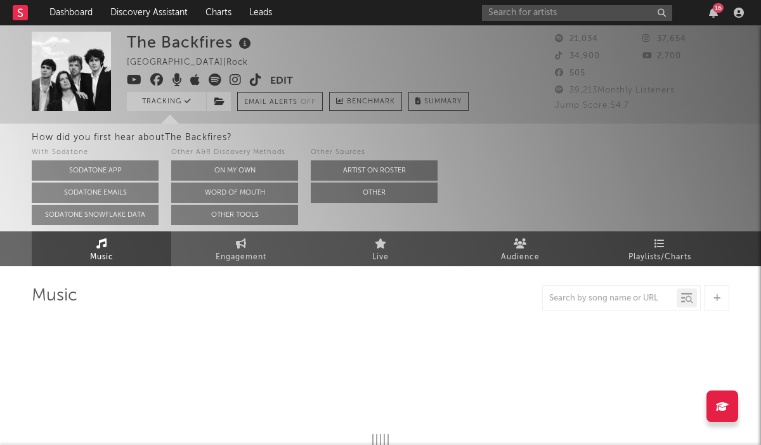
select select "6m"
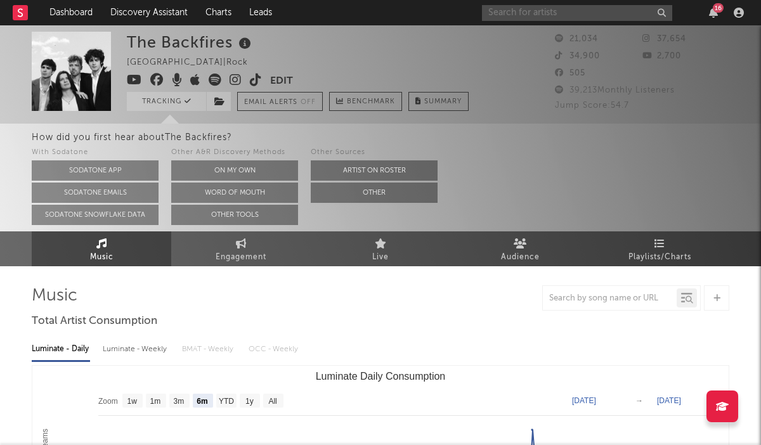
click at [537, 13] on input "text" at bounding box center [577, 13] width 190 height 16
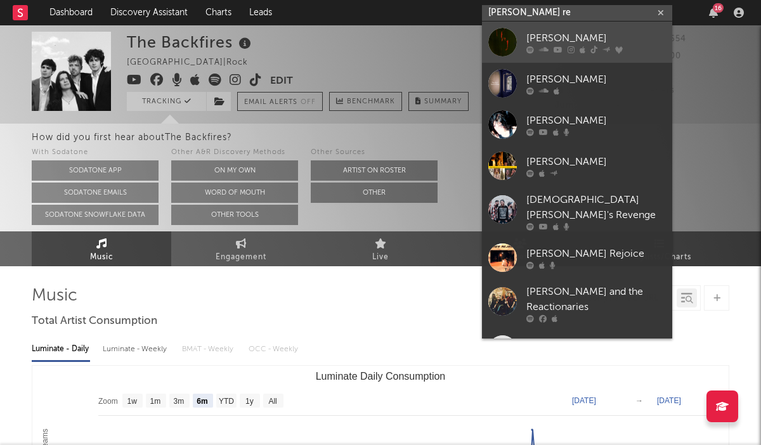
type input "[PERSON_NAME] re"
click at [544, 46] on icon at bounding box center [544, 50] width 10 height 8
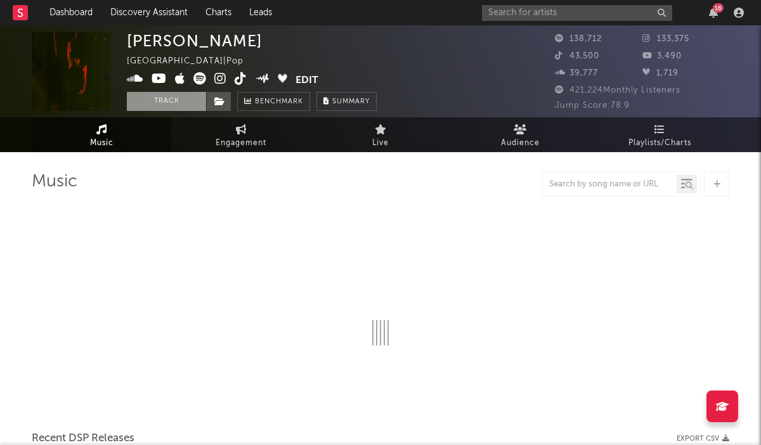
click at [176, 105] on button "Track" at bounding box center [166, 101] width 79 height 19
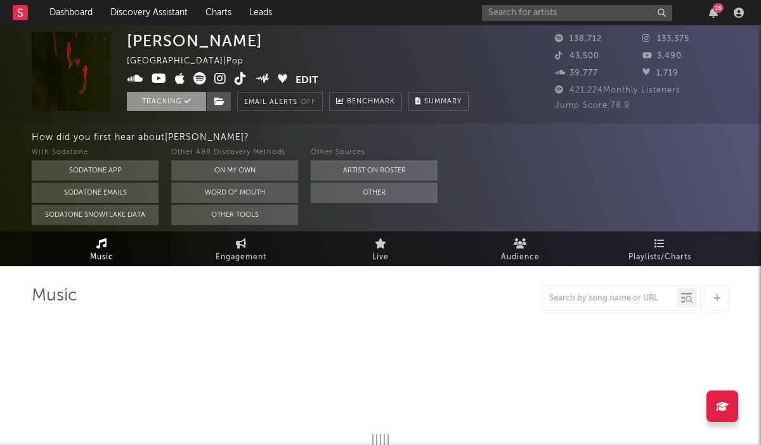
select select "6m"
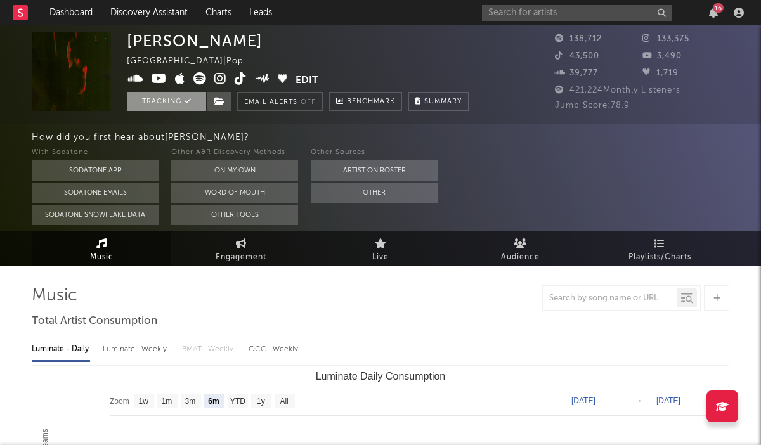
select select "6m"
click at [271, 244] on link "Engagement" at bounding box center [241, 248] width 140 height 35
select select "1w"
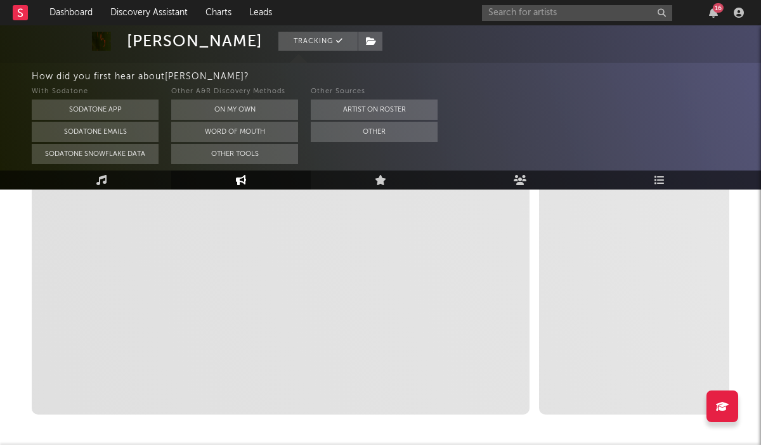
scroll to position [360, 0]
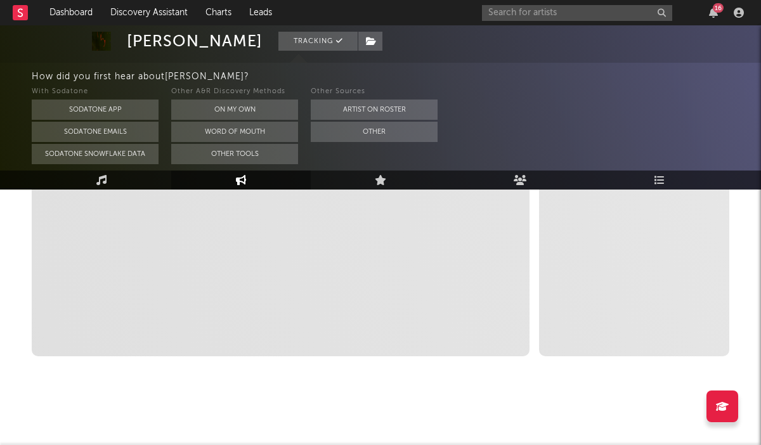
select select "1m"
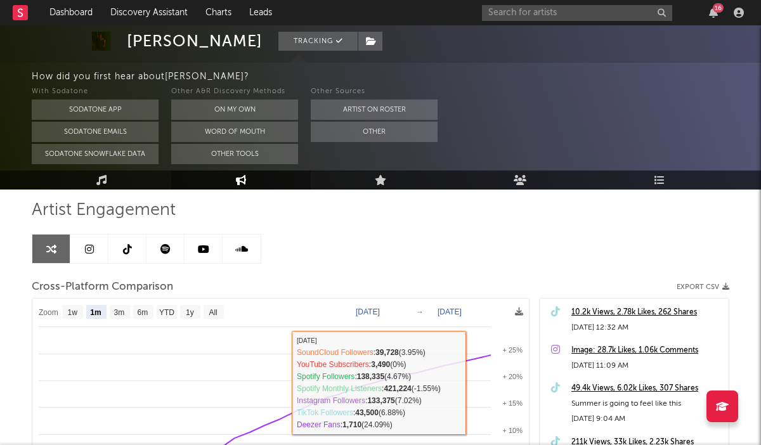
scroll to position [0, 0]
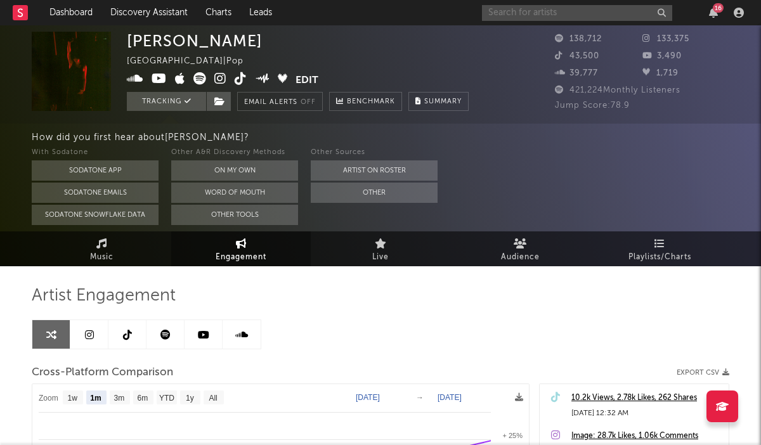
click at [525, 15] on input "text" at bounding box center [577, 13] width 190 height 16
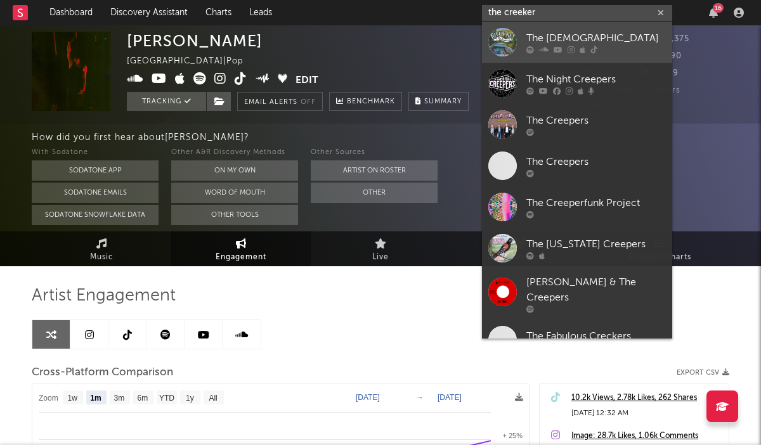
type input "the creeker"
click at [589, 31] on div "The [DEMOGRAPHIC_DATA]" at bounding box center [596, 37] width 140 height 15
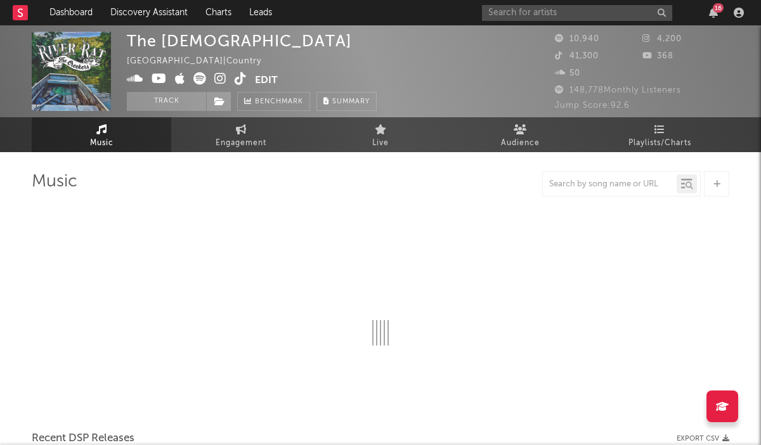
select select "6m"
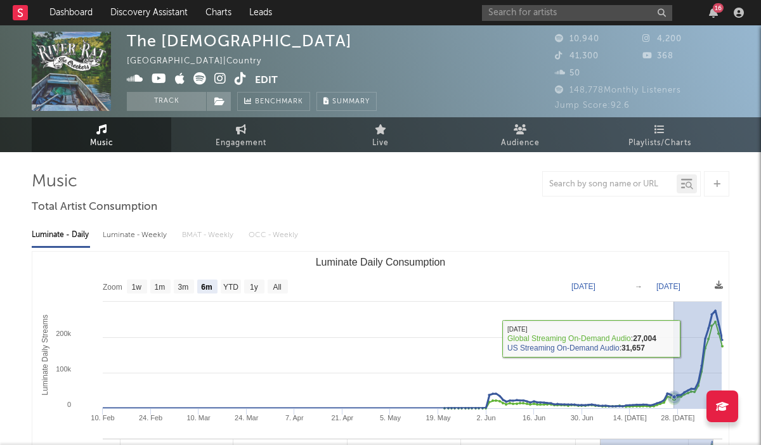
drag, startPoint x: 722, startPoint y: 342, endPoint x: 664, endPoint y: 331, distance: 58.7
type input "[DATE]"
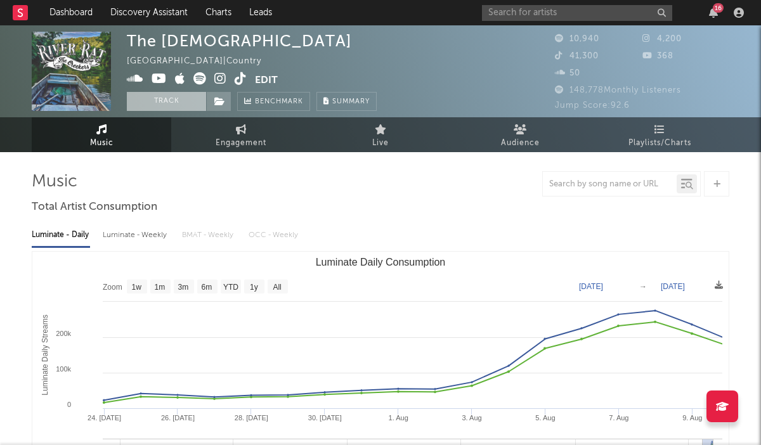
click at [170, 98] on button "Track" at bounding box center [166, 101] width 79 height 19
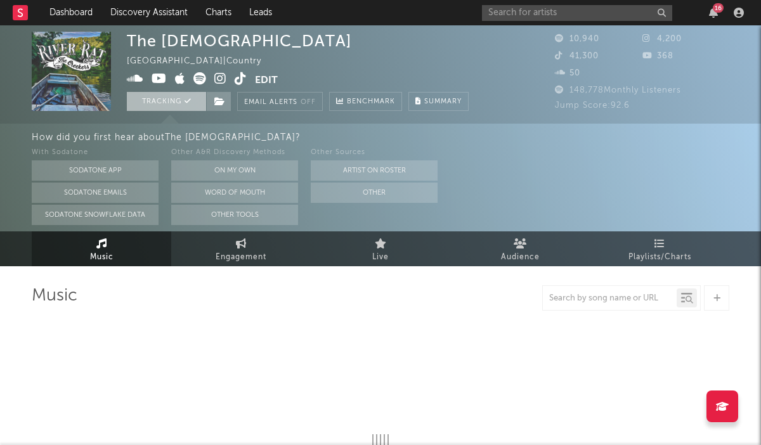
select select "6m"
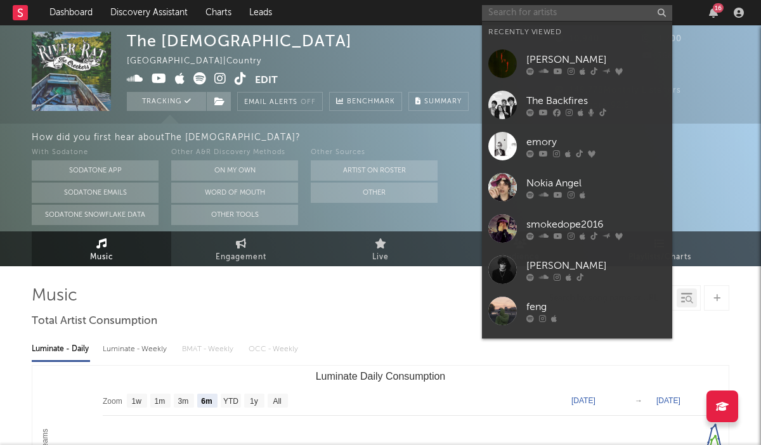
click at [516, 18] on input "text" at bounding box center [577, 13] width 190 height 16
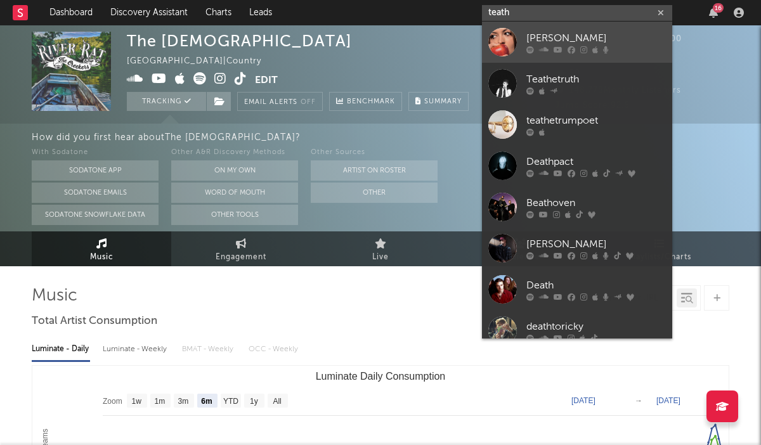
type input "teath"
click at [535, 44] on div "[PERSON_NAME]" at bounding box center [596, 37] width 140 height 15
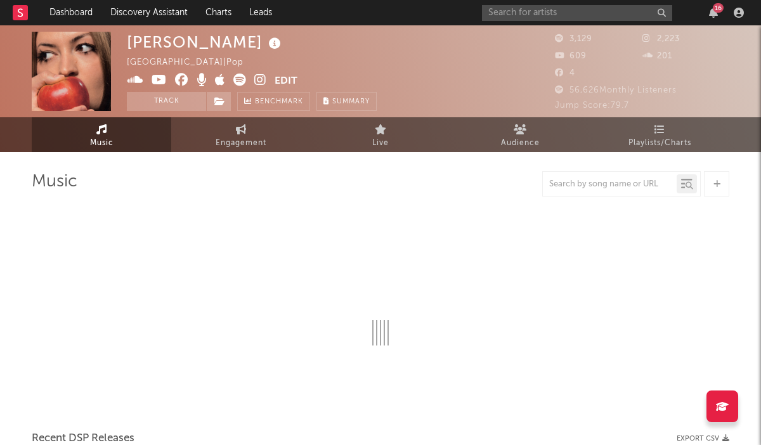
select select "1w"
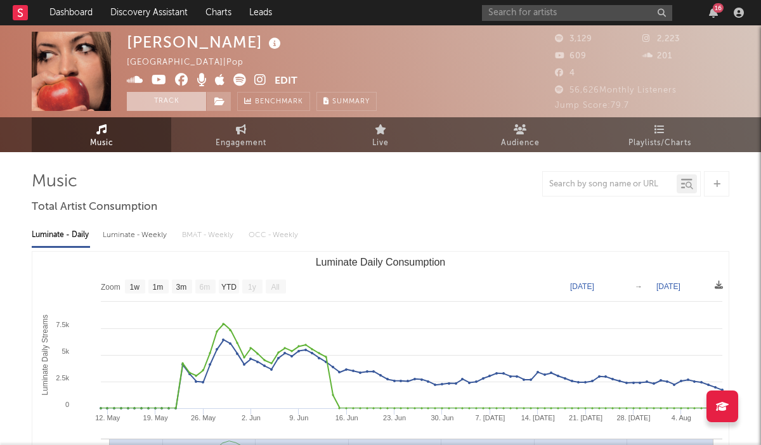
click at [169, 102] on button "Track" at bounding box center [166, 101] width 79 height 19
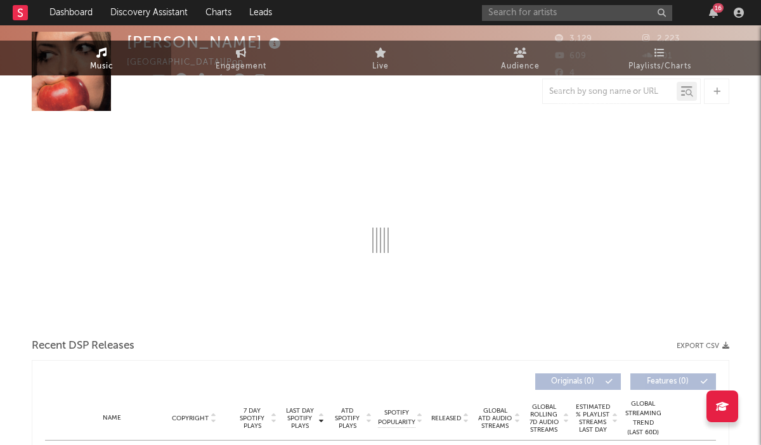
select select "1w"
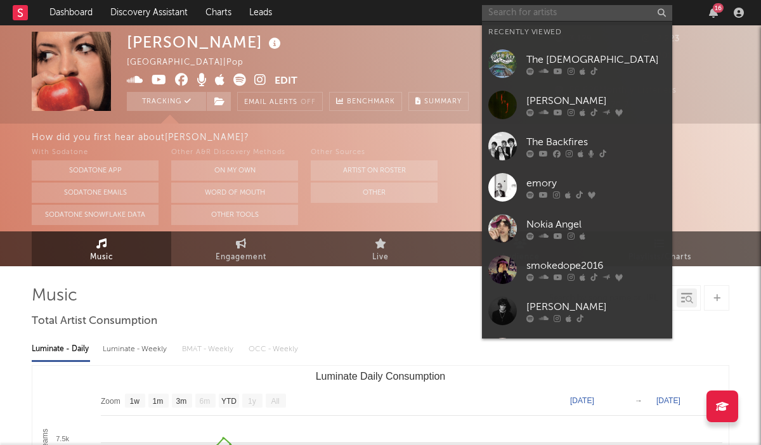
click at [583, 10] on input "text" at bounding box center [577, 13] width 190 height 16
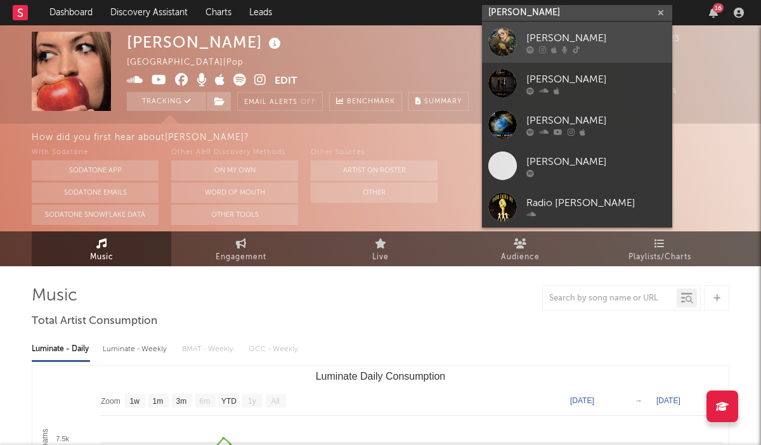
type input "[PERSON_NAME]"
click at [576, 32] on div "[PERSON_NAME]" at bounding box center [596, 37] width 140 height 15
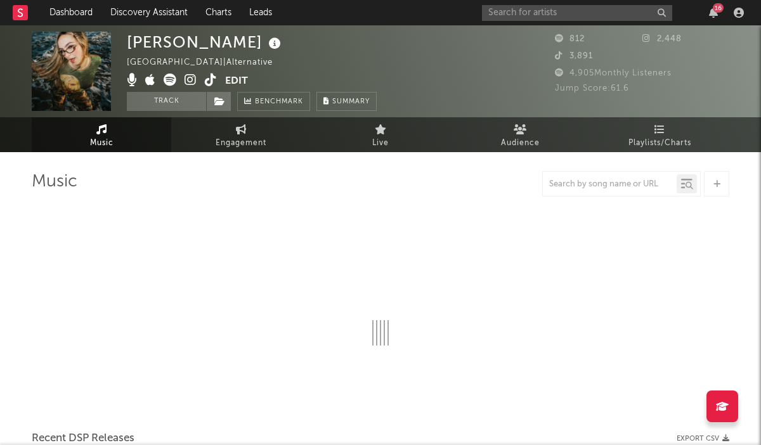
select select "1w"
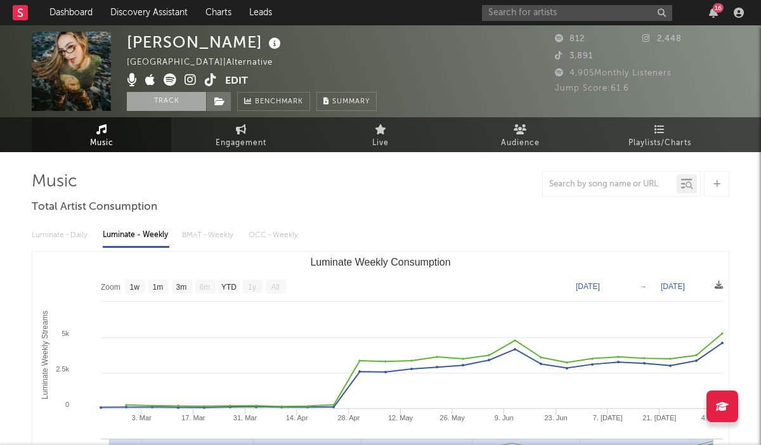
click at [171, 108] on button "Track" at bounding box center [166, 101] width 79 height 19
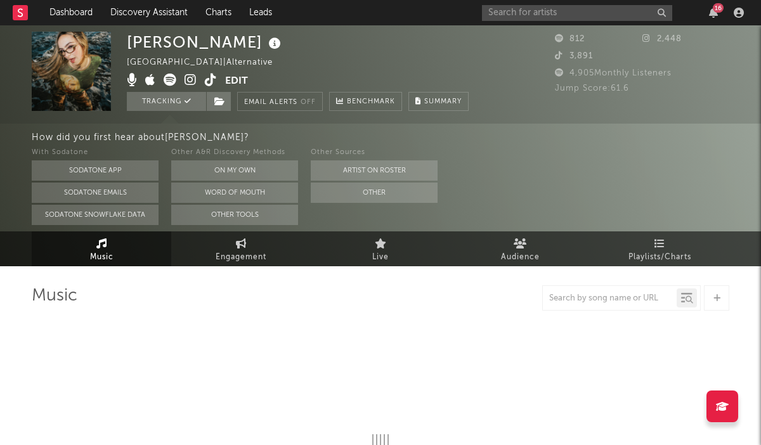
select select "1w"
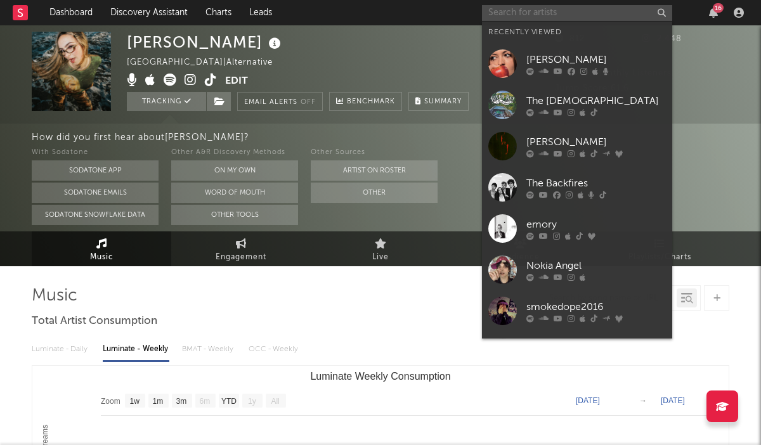
click at [620, 13] on input "text" at bounding box center [577, 13] width 190 height 16
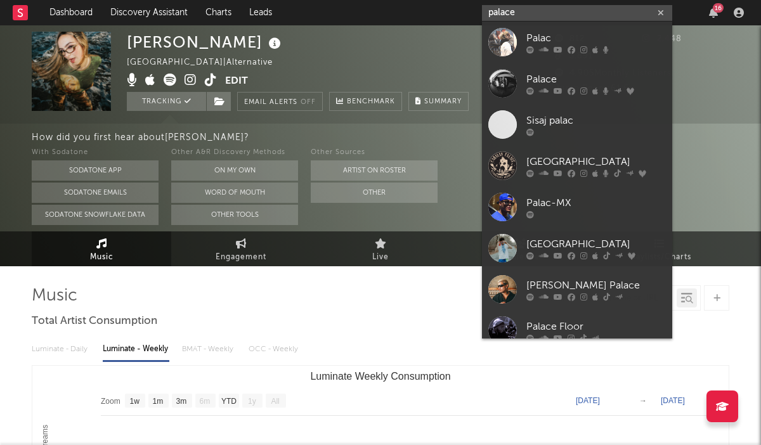
type input "palace"
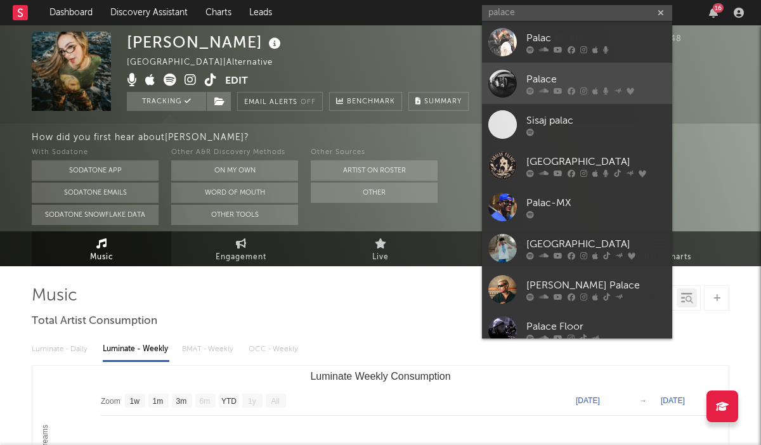
click at [543, 75] on div "Palace" at bounding box center [596, 79] width 140 height 15
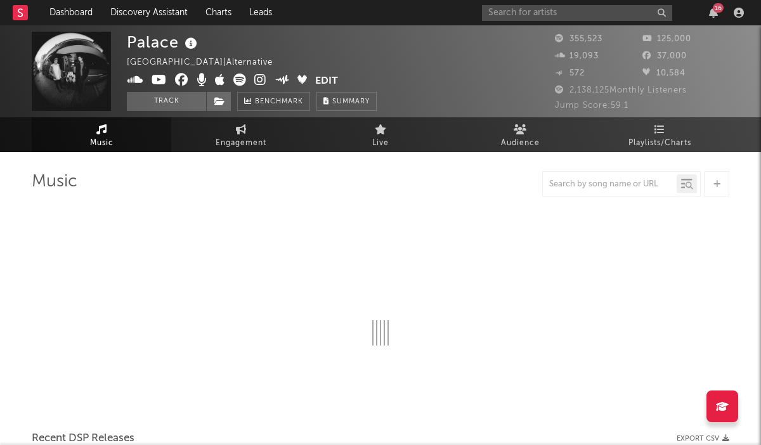
select select "6m"
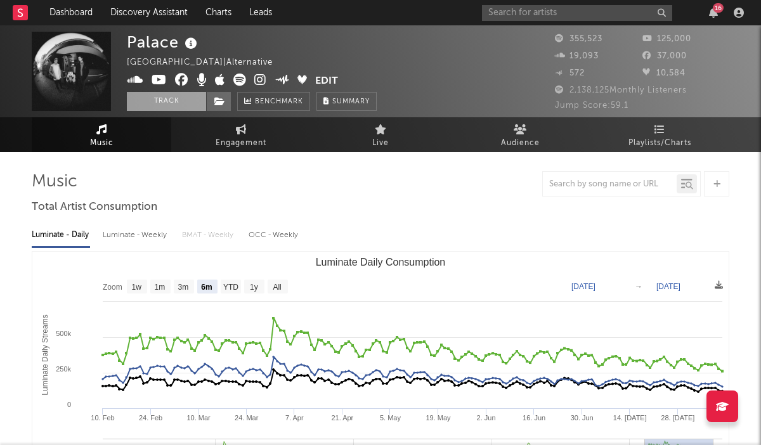
click at [158, 100] on button "Track" at bounding box center [166, 101] width 79 height 19
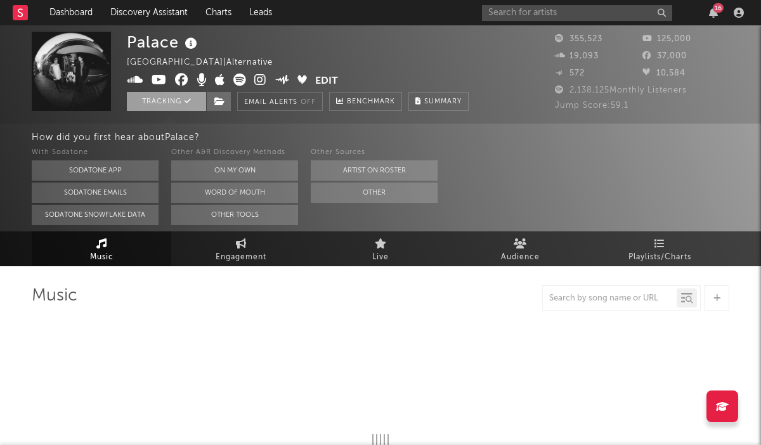
select select "6m"
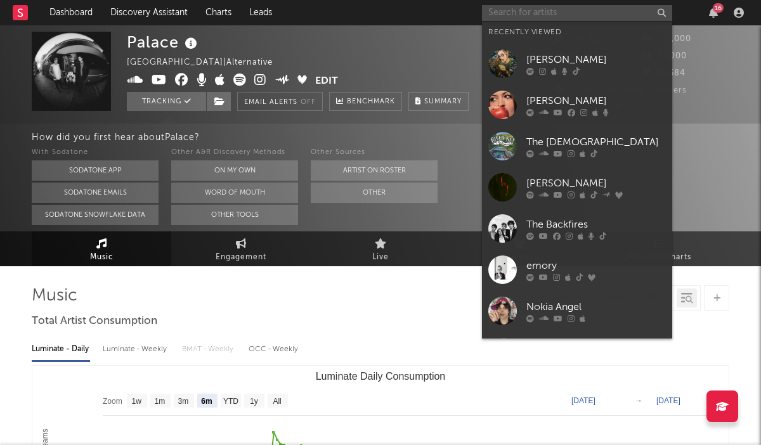
click at [581, 17] on input "text" at bounding box center [577, 13] width 190 height 16
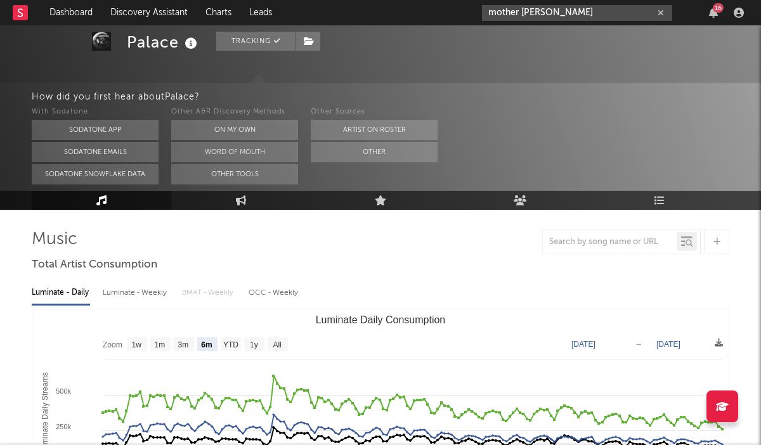
scroll to position [459, 0]
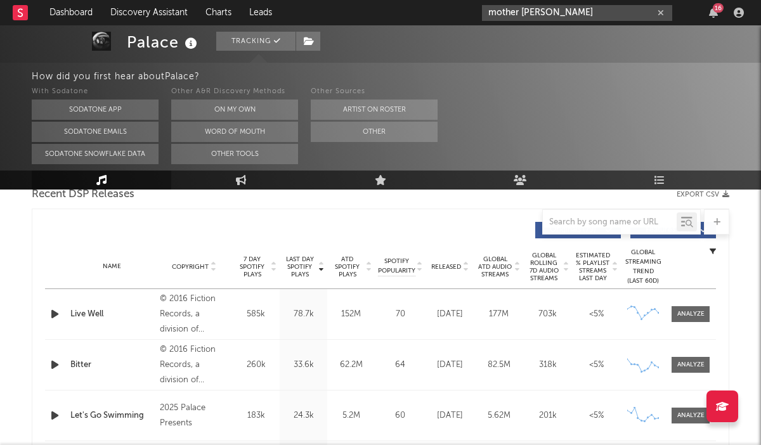
click at [585, 11] on input "mother [PERSON_NAME]" at bounding box center [577, 13] width 190 height 16
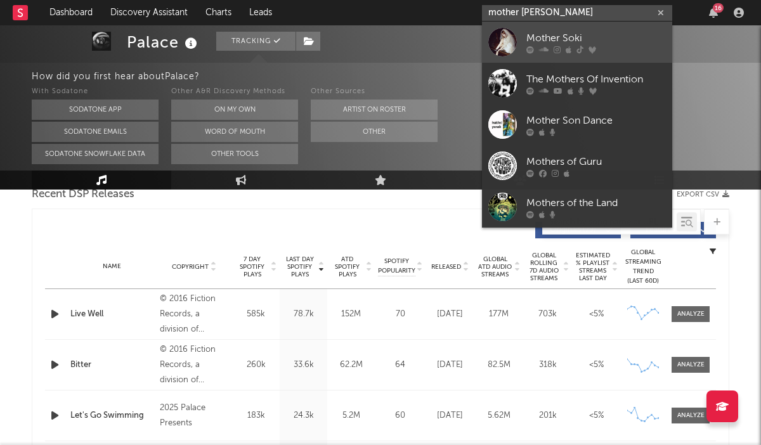
type input "mother [PERSON_NAME]"
click at [544, 37] on div "Mother Soki" at bounding box center [596, 37] width 140 height 15
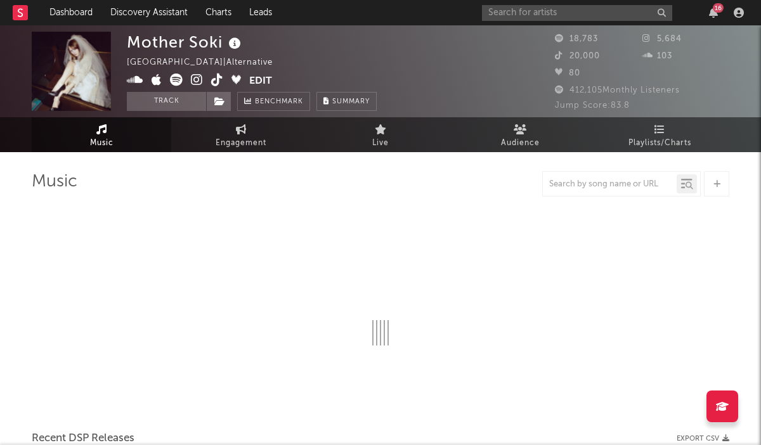
select select "1w"
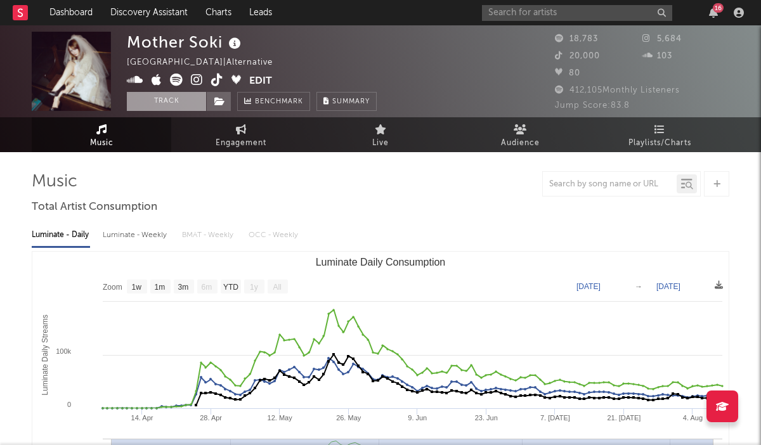
click at [182, 100] on button "Track" at bounding box center [166, 101] width 79 height 19
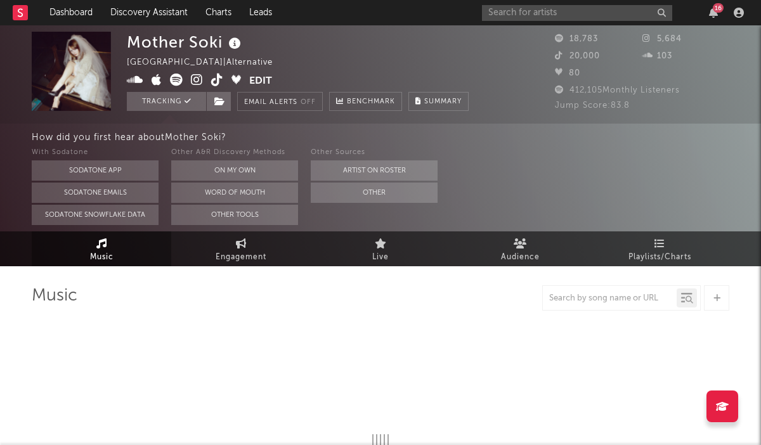
select select "1w"
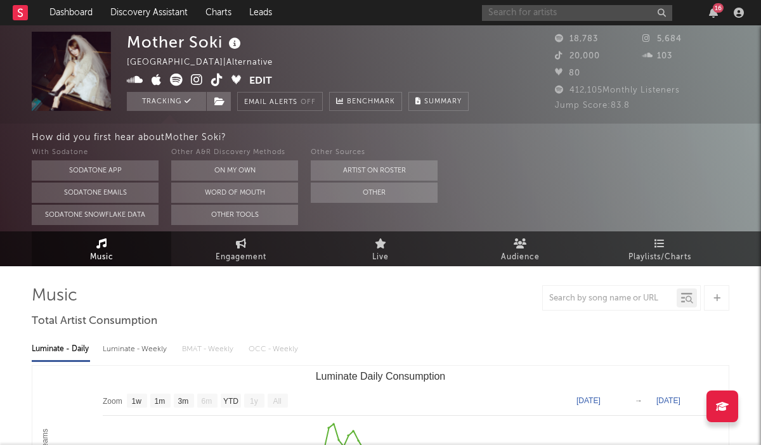
click at [581, 13] on input "text" at bounding box center [577, 13] width 190 height 16
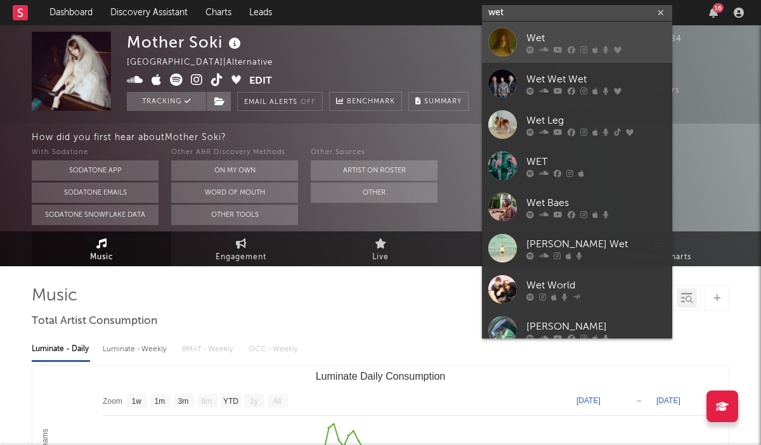
type input "wet"
click at [575, 38] on div "Wet" at bounding box center [596, 37] width 140 height 15
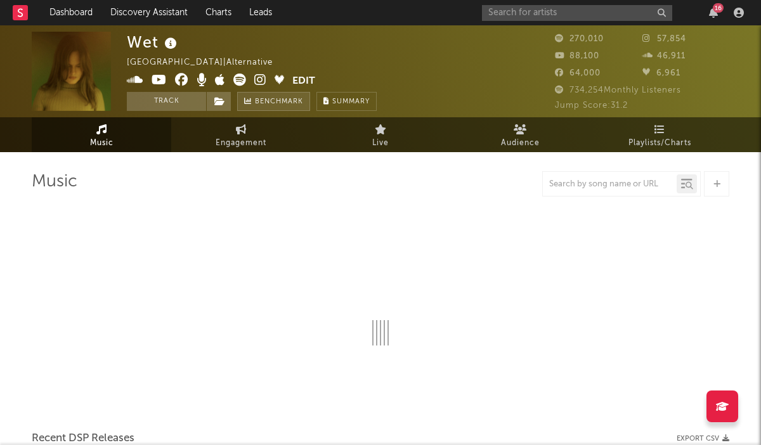
select select "6m"
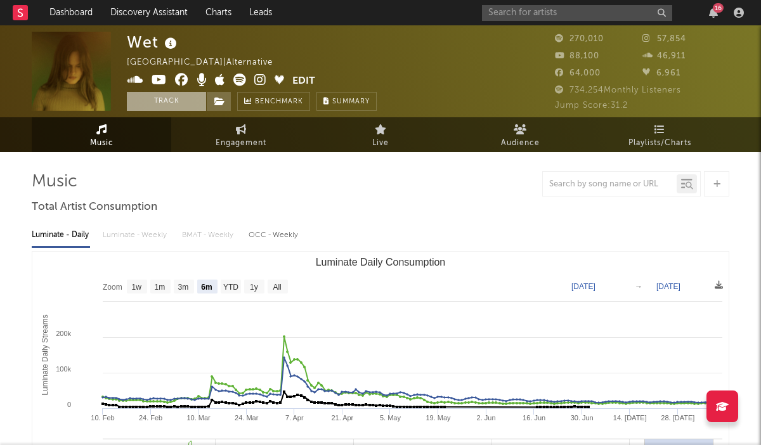
click at [181, 99] on button "Track" at bounding box center [166, 101] width 79 height 19
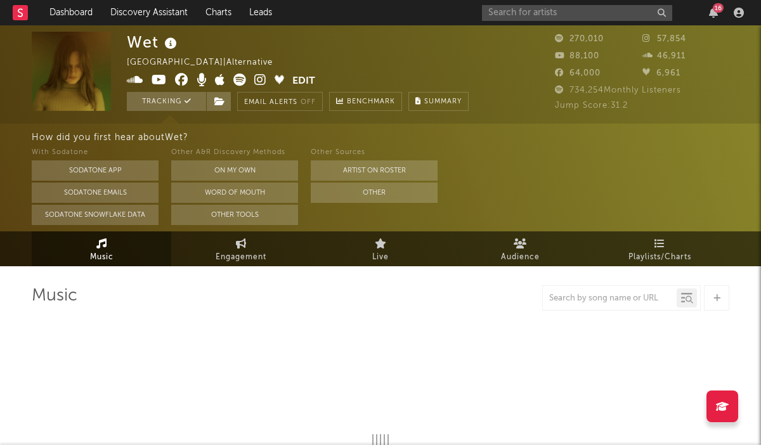
select select "6m"
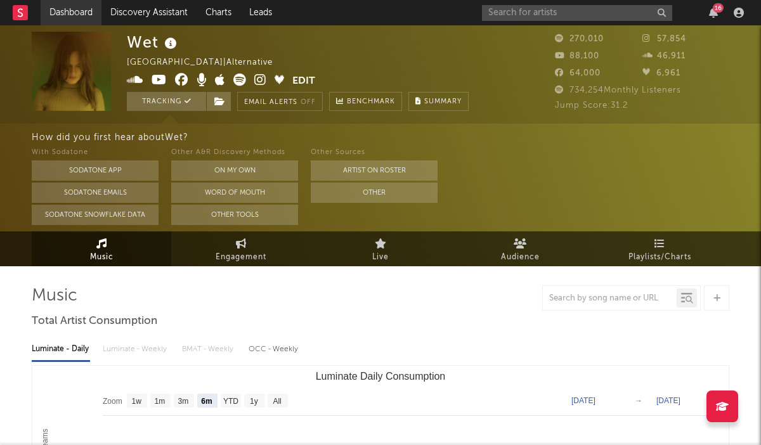
click at [62, 8] on link "Dashboard" at bounding box center [71, 12] width 61 height 25
